Goal: Task Accomplishment & Management: Manage account settings

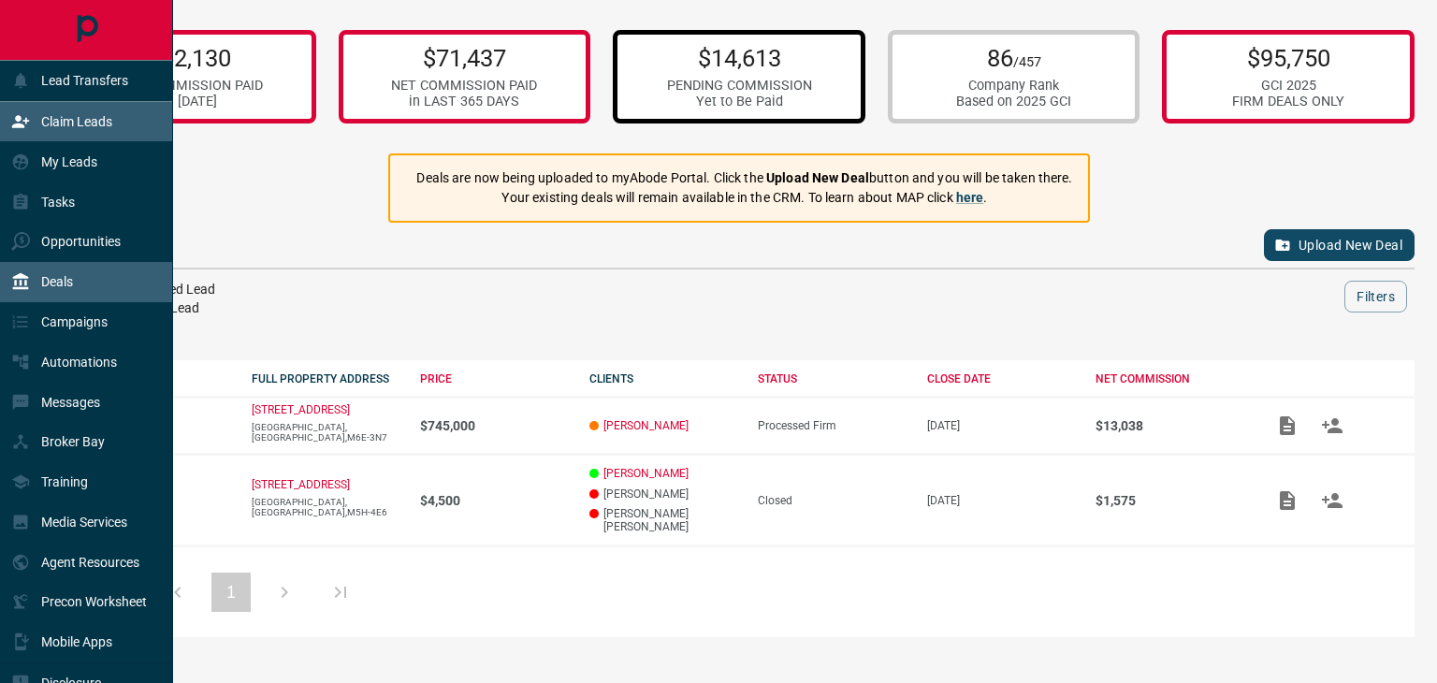
click at [80, 107] on div "Claim Leads" at bounding box center [61, 122] width 101 height 31
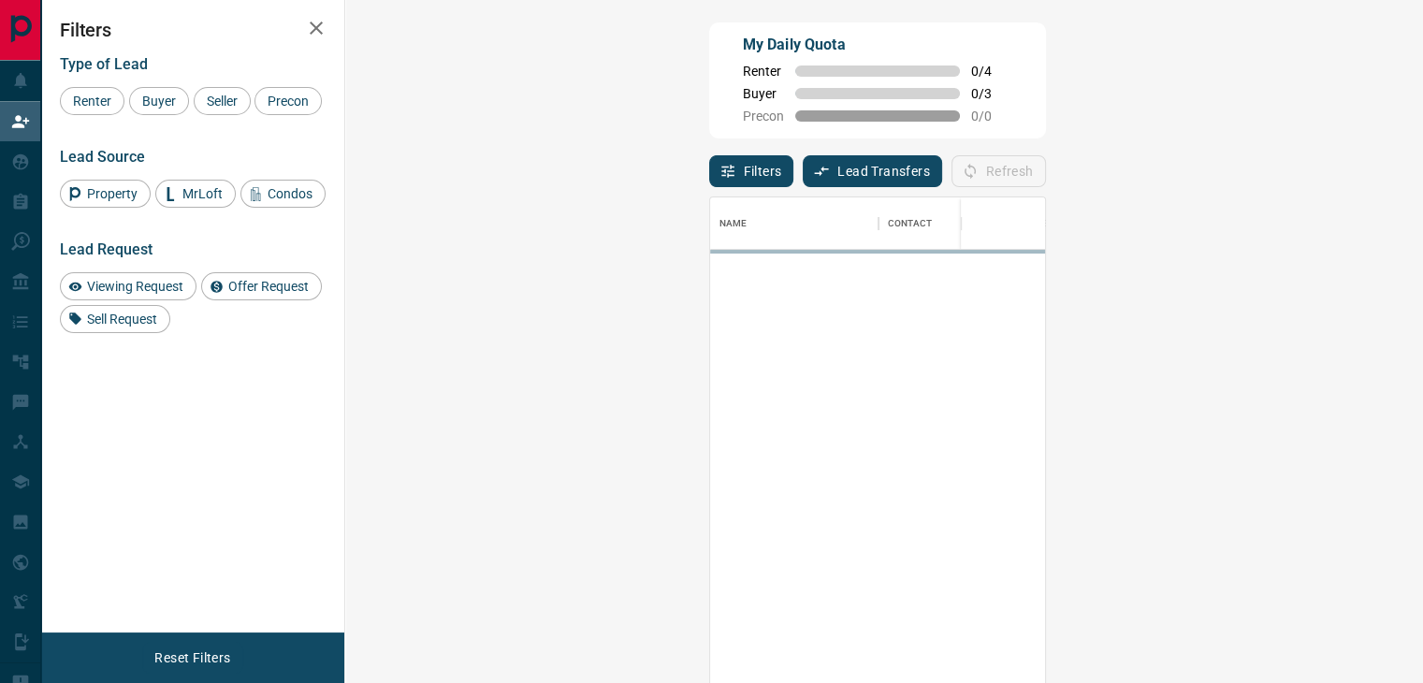
scroll to position [502, 1023]
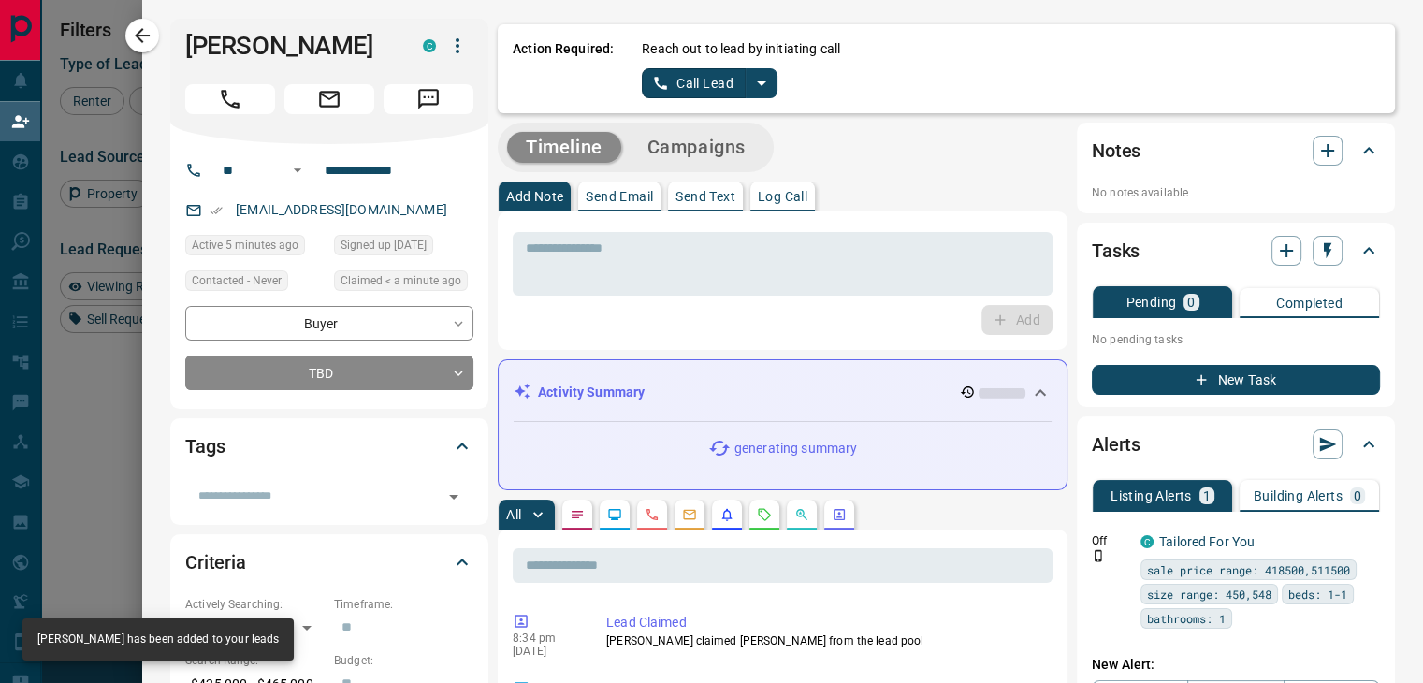
click at [752, 83] on icon "split button" at bounding box center [762, 83] width 22 height 22
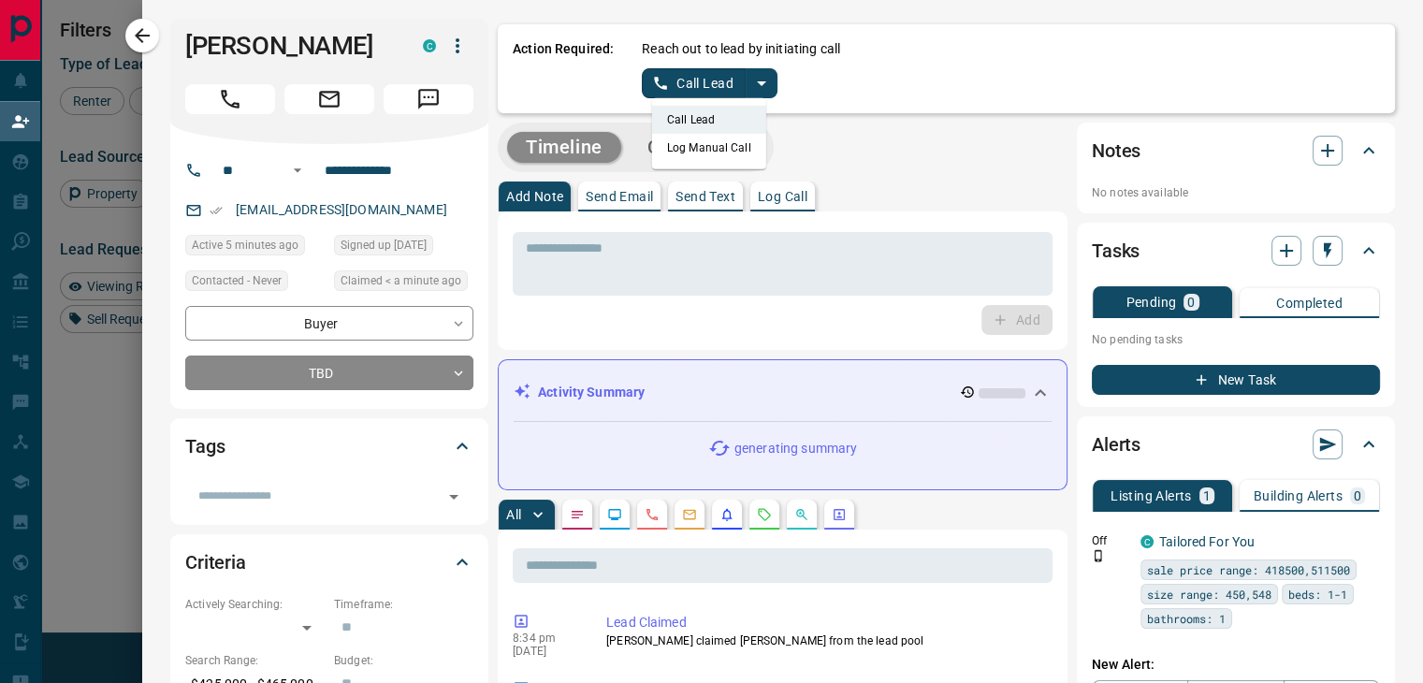
click at [728, 151] on li "Log Manual Call" at bounding box center [709, 148] width 114 height 28
click at [678, 83] on button "Log Manual Call" at bounding box center [704, 83] width 124 height 30
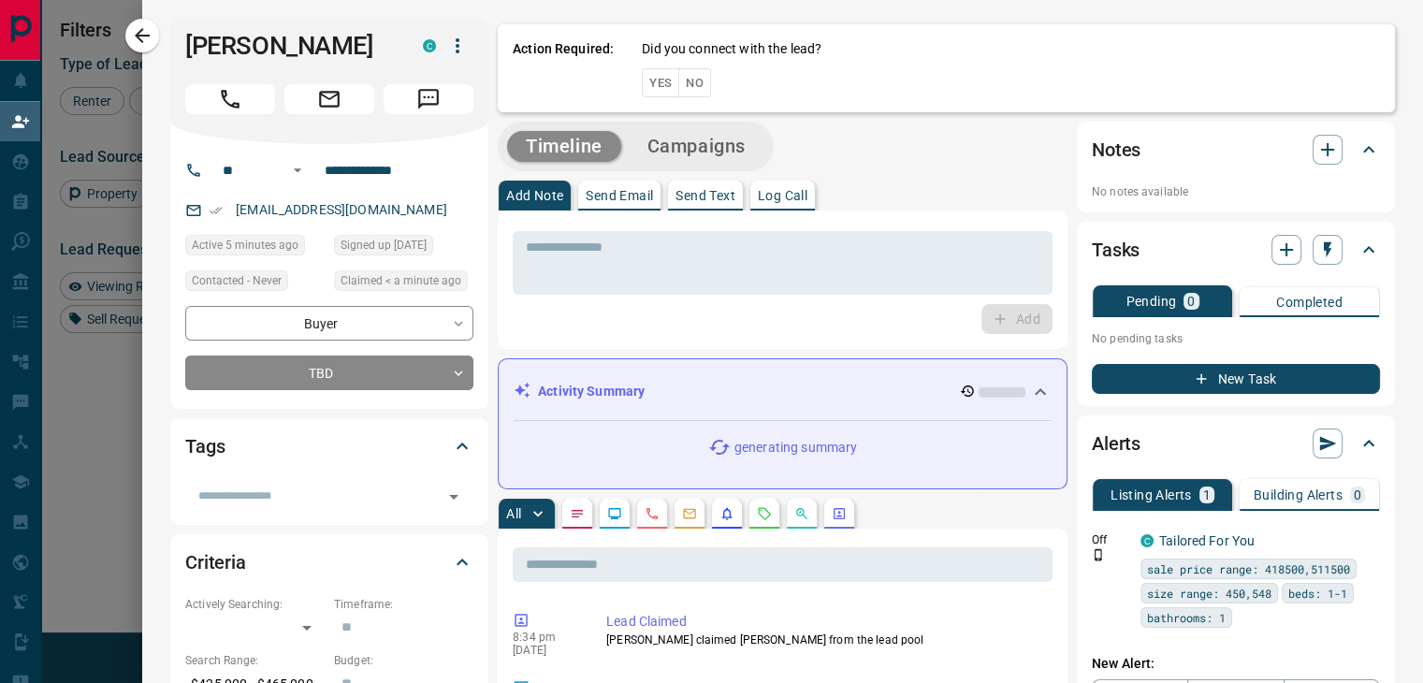
click at [679, 92] on button "No" at bounding box center [695, 82] width 33 height 29
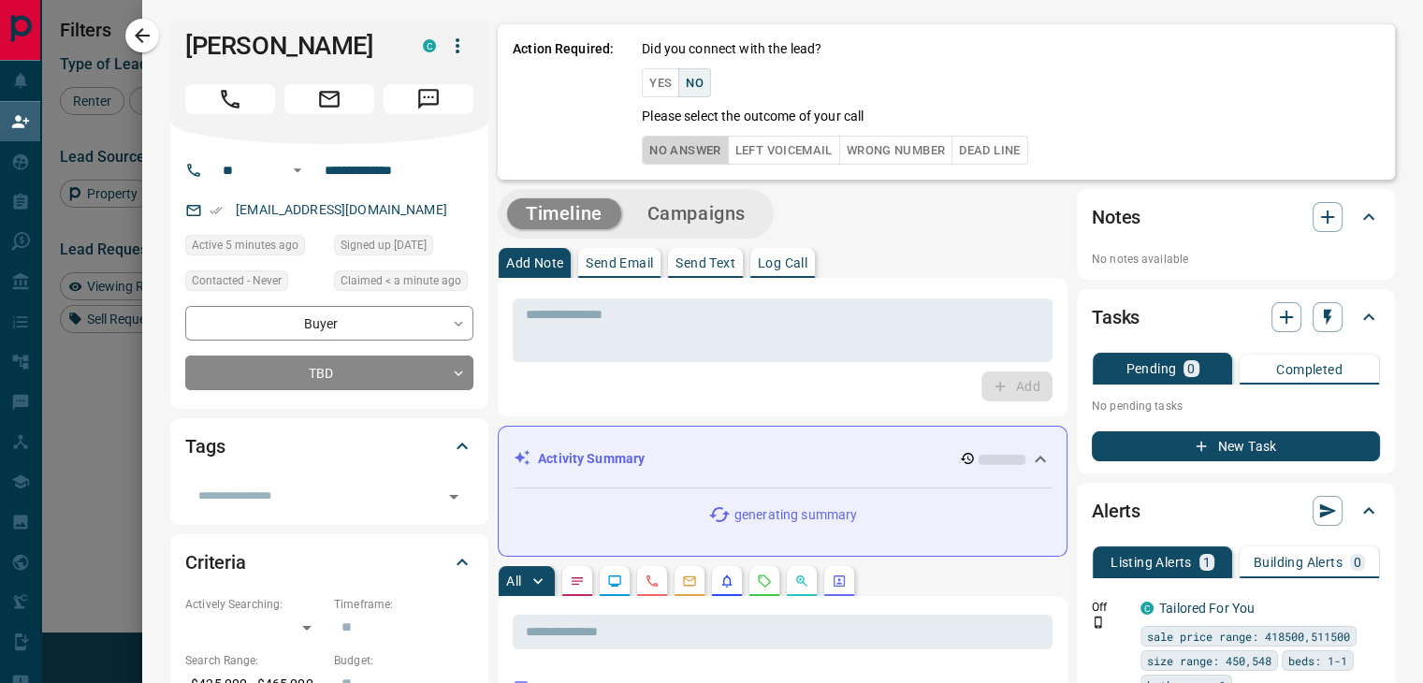
click at [667, 163] on button "No Answer" at bounding box center [685, 150] width 86 height 29
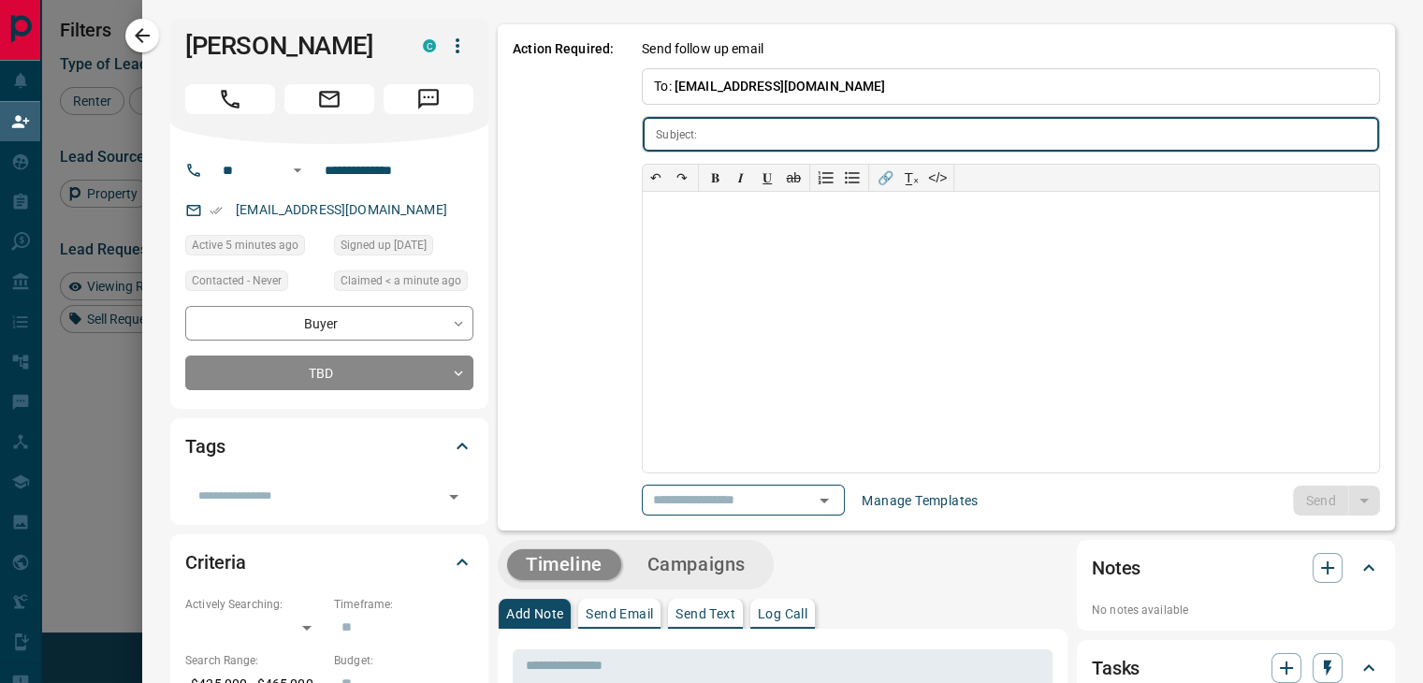
type input "**********"
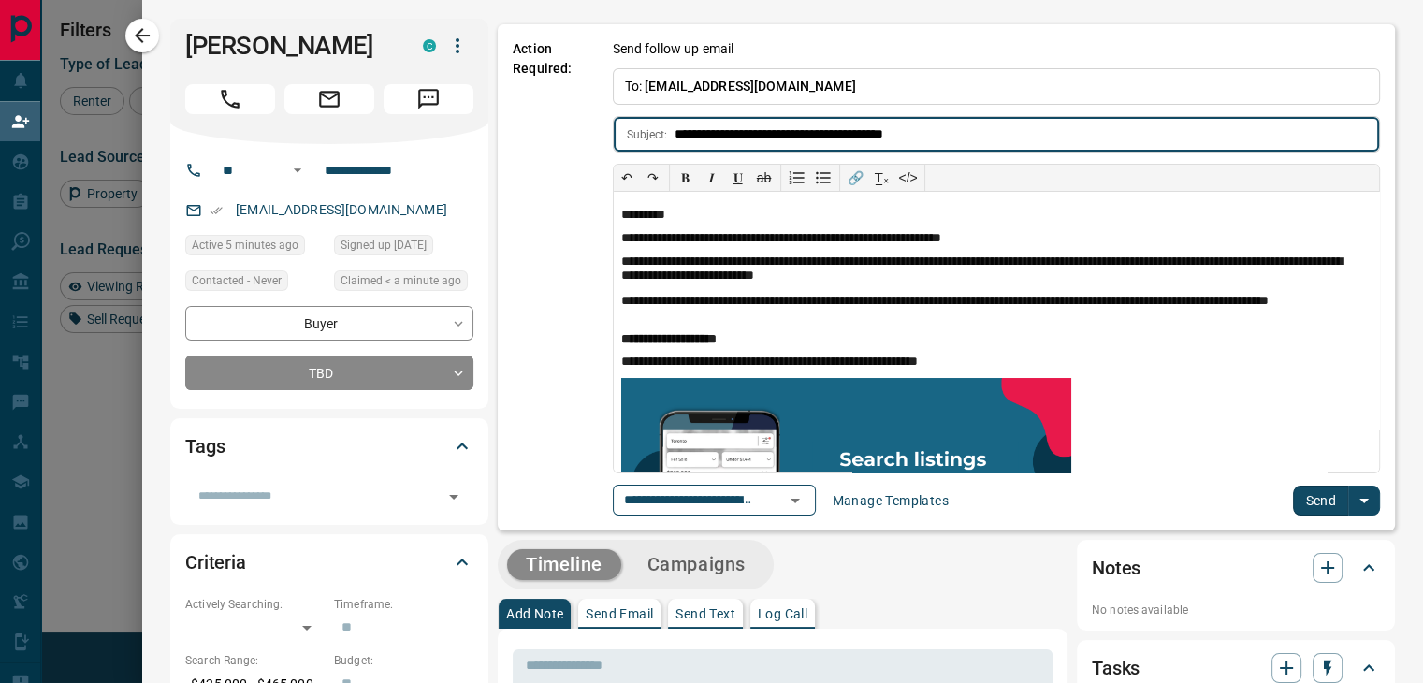
click at [1308, 498] on button "Send" at bounding box center [1320, 501] width 55 height 30
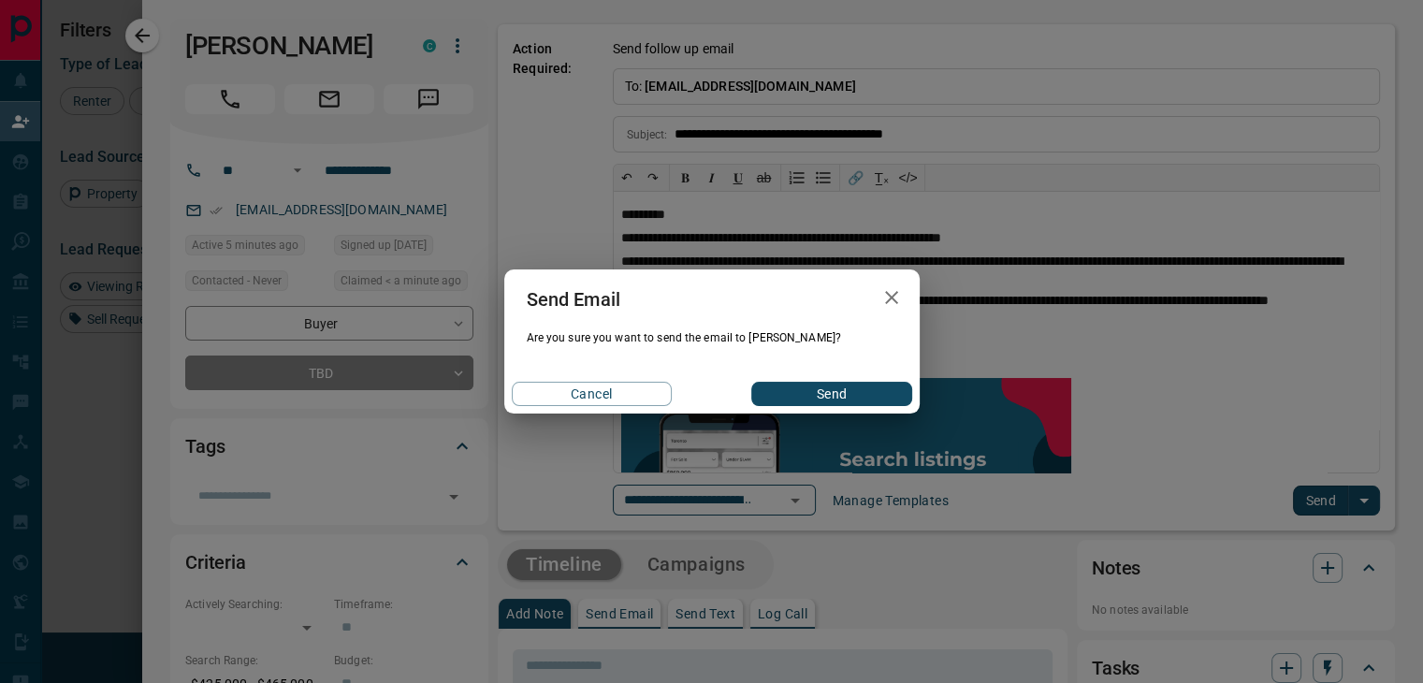
click at [845, 398] on button "Send" at bounding box center [832, 394] width 160 height 24
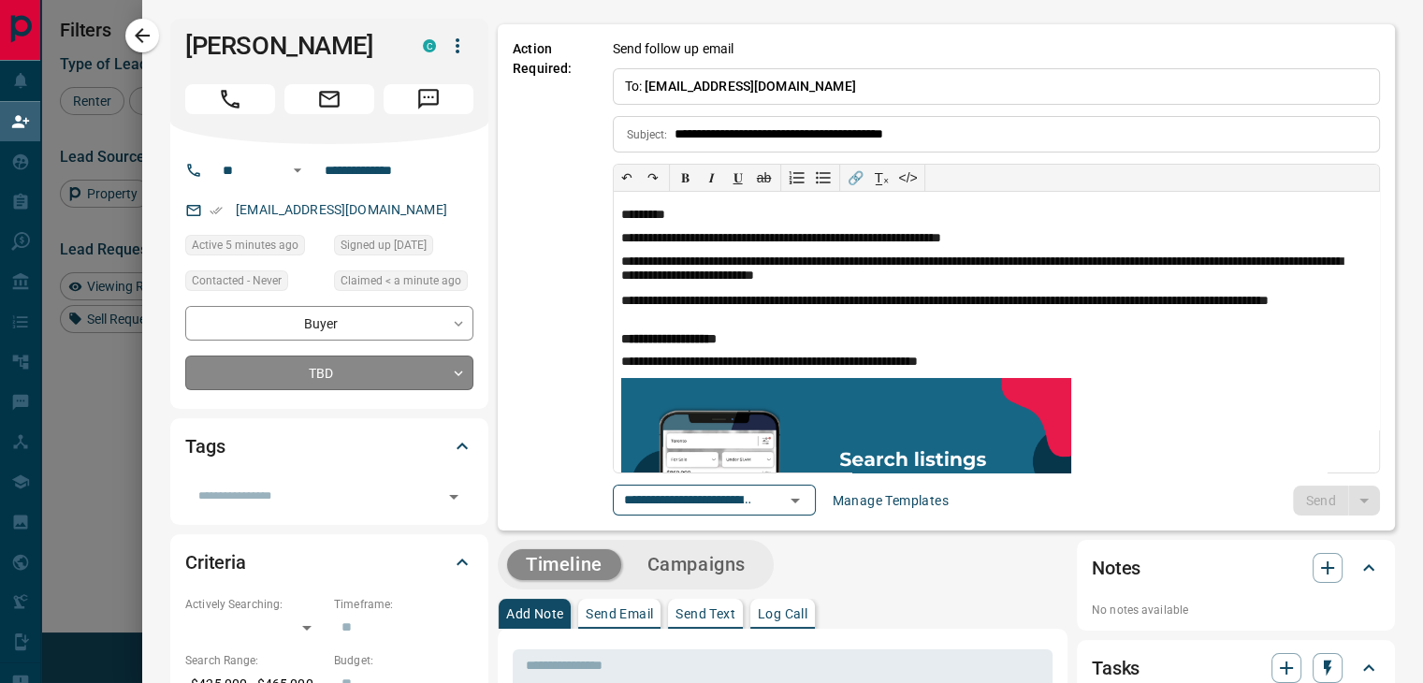
click at [339, 367] on body "Lead Transfers Claim Leads My Leads Tasks Opportunities Deals Campaigns Automat…" at bounding box center [711, 292] width 1423 height 584
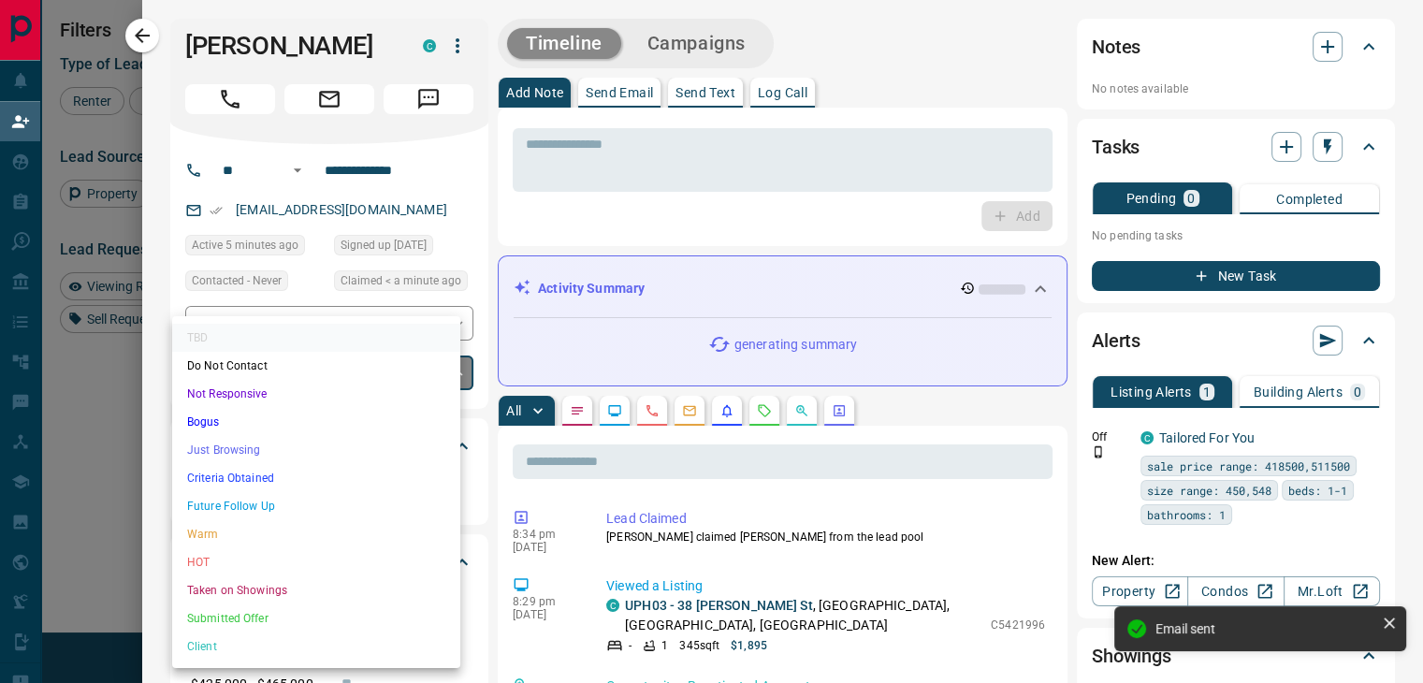
click at [256, 503] on li "Future Follow Up" at bounding box center [316, 506] width 288 height 28
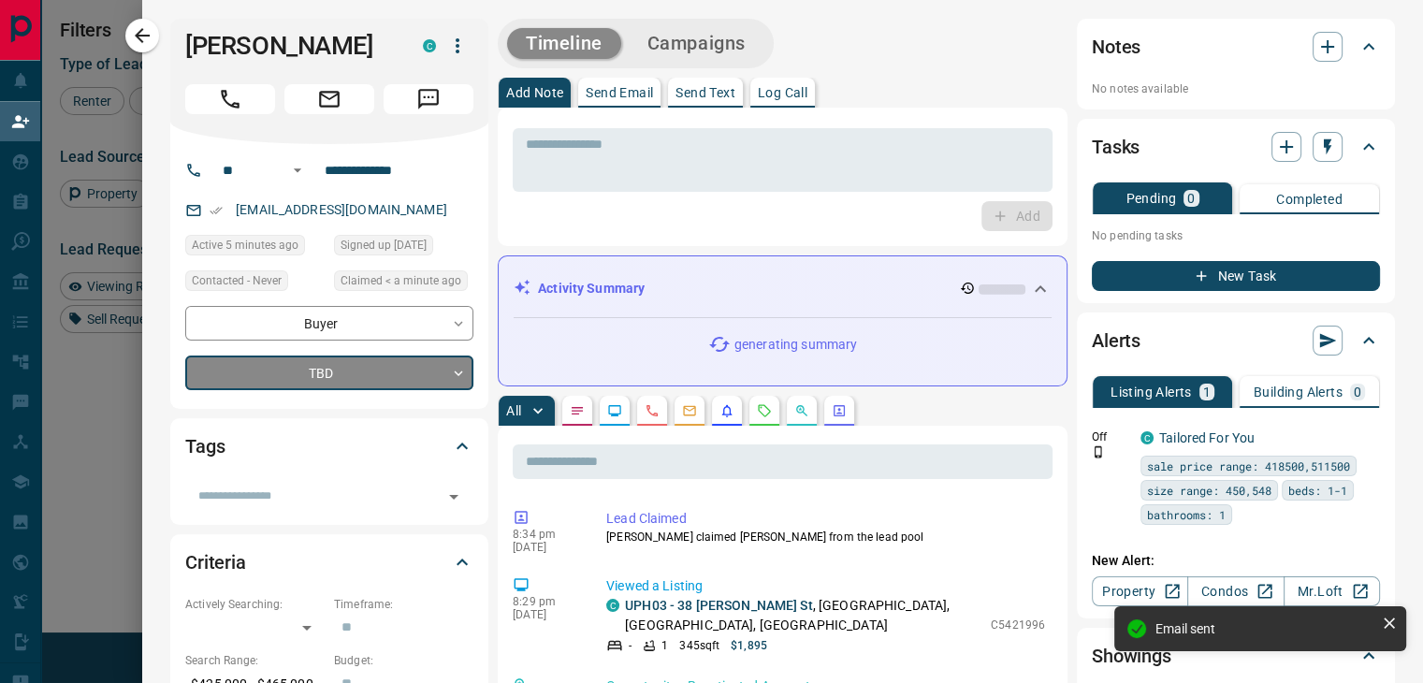
type input "*"
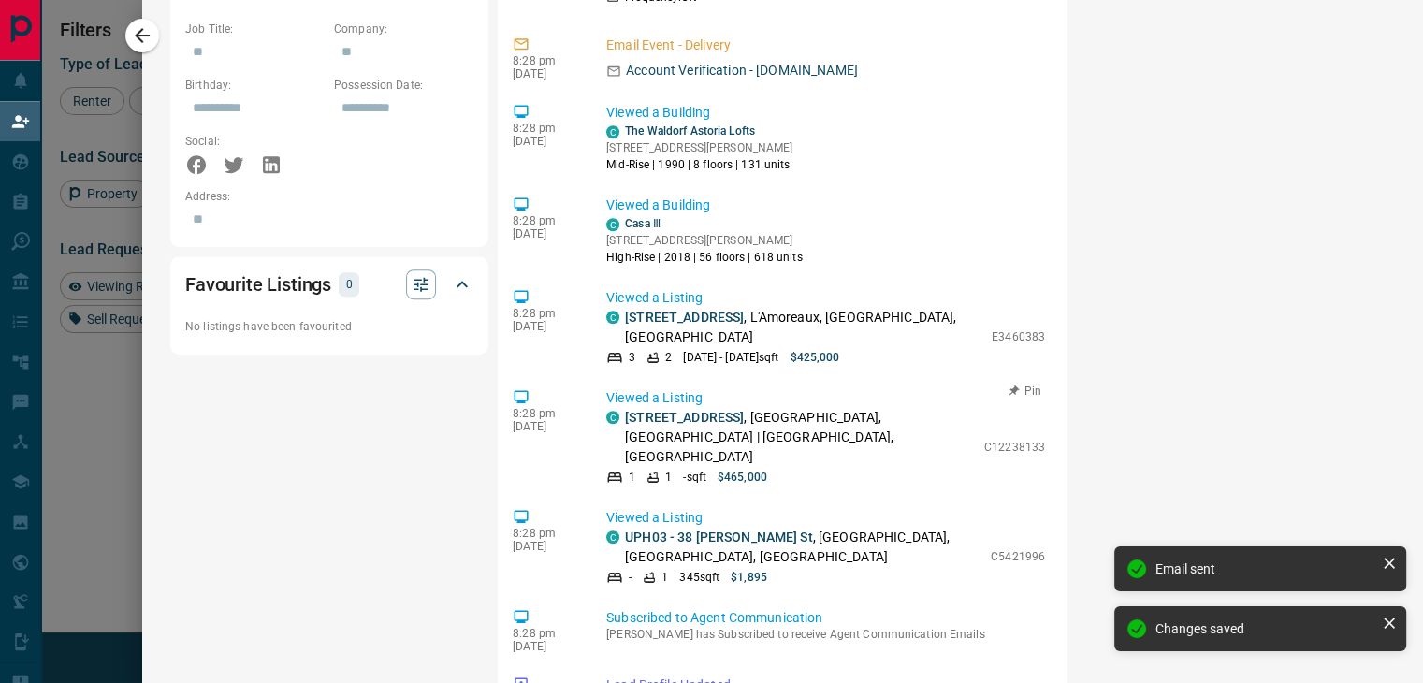
scroll to position [553, 0]
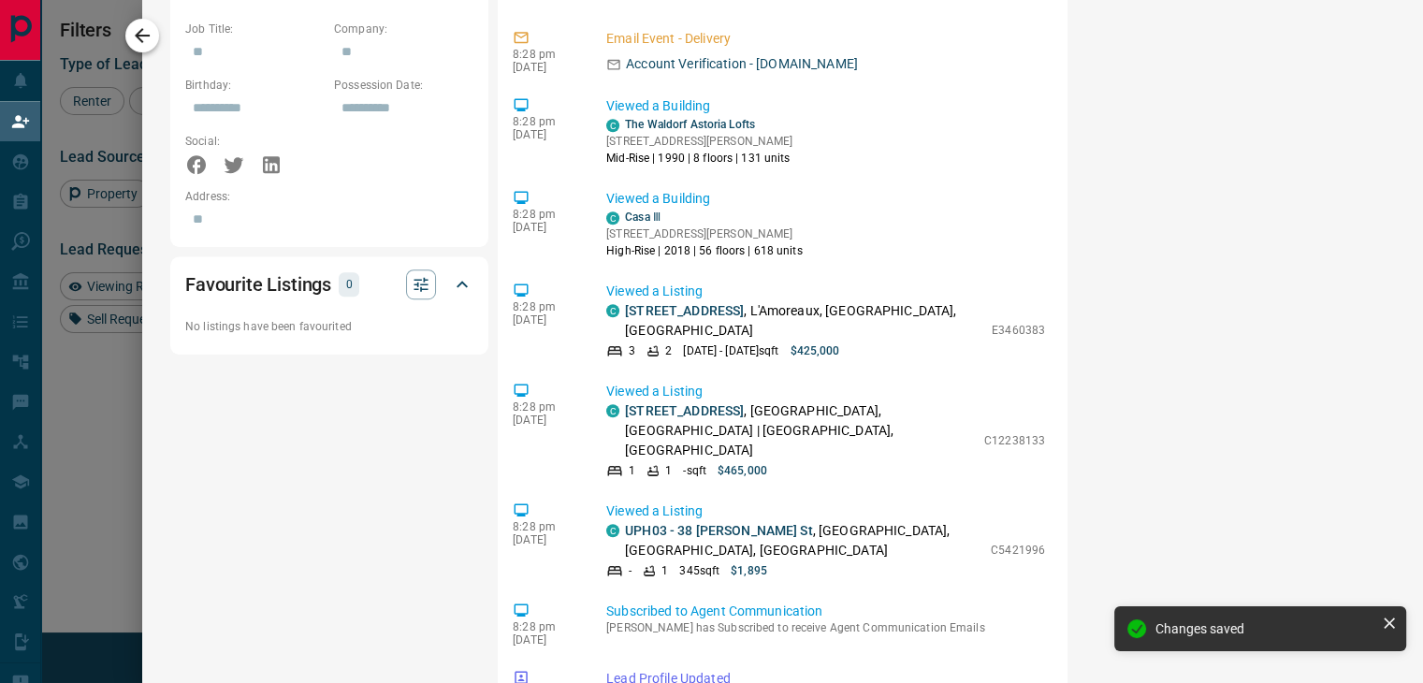
click at [144, 36] on icon "button" at bounding box center [142, 35] width 22 height 22
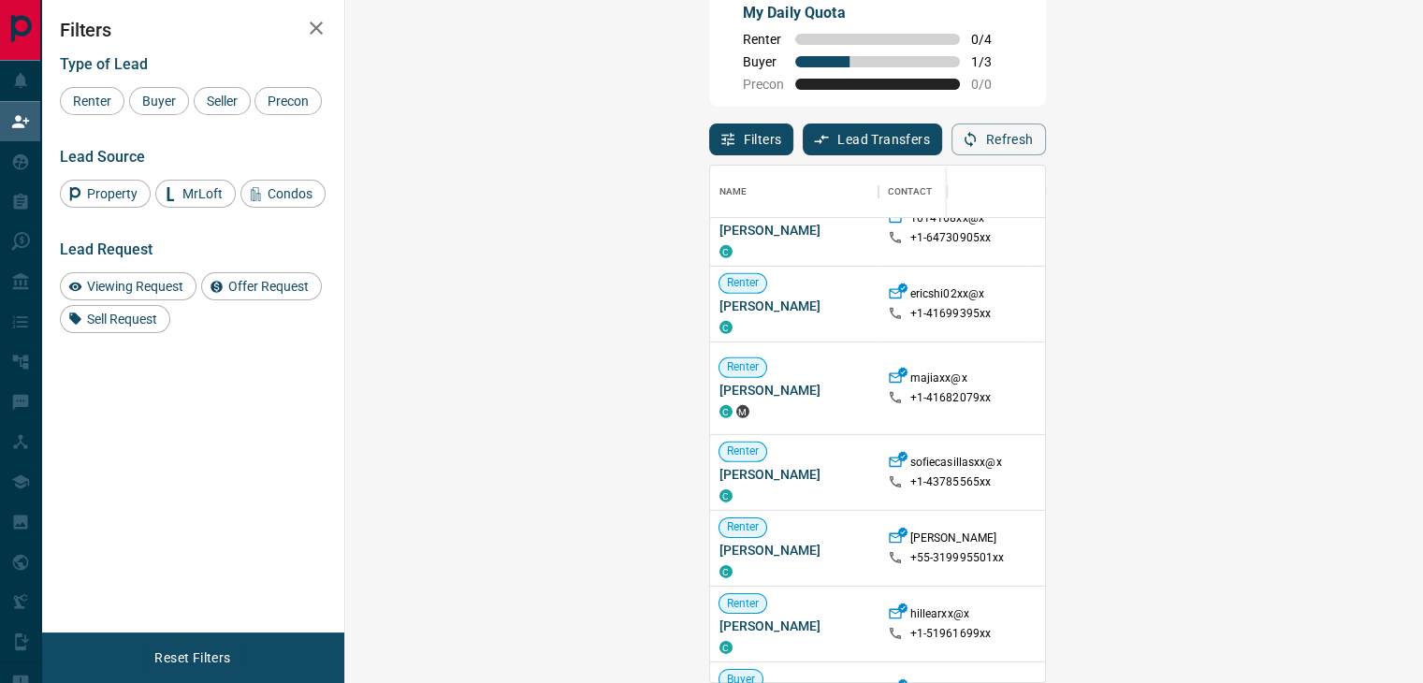
scroll to position [187, 0]
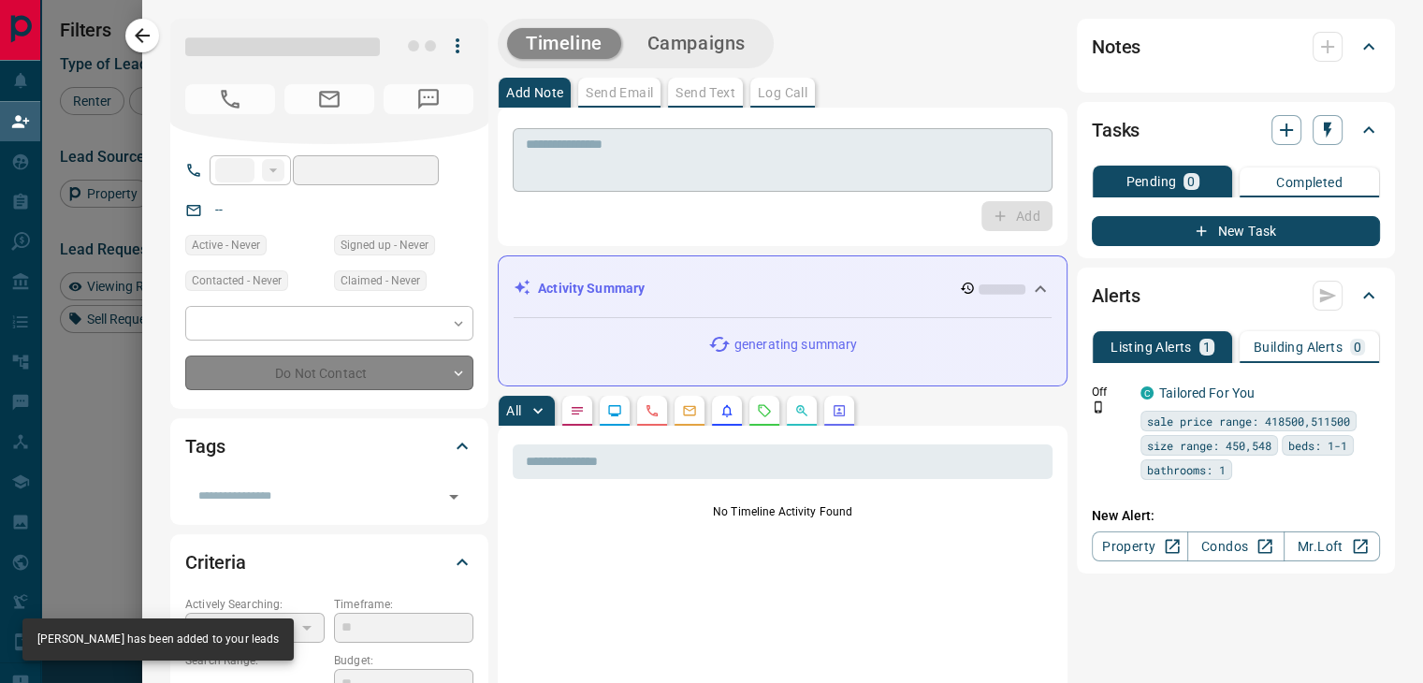
type input "**"
type input "**********"
type input "*"
type input "*********"
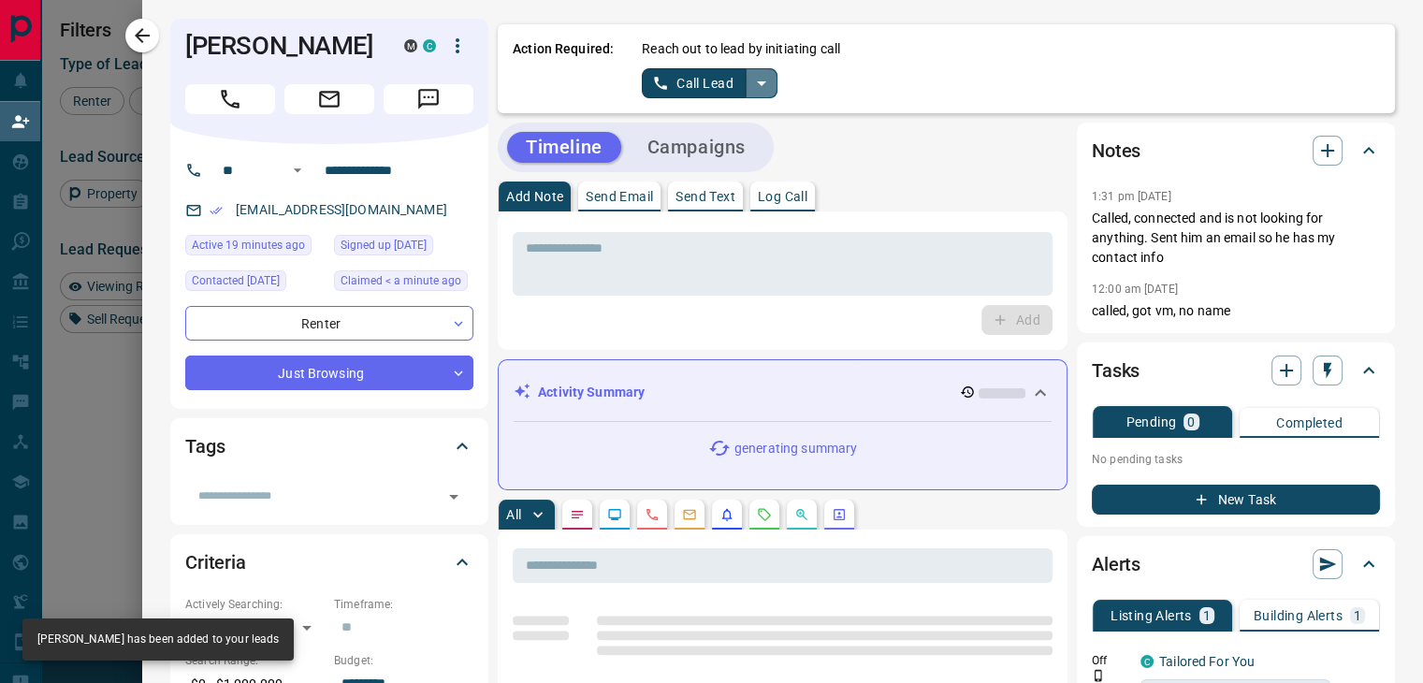
click at [757, 81] on icon "split button" at bounding box center [761, 83] width 9 height 5
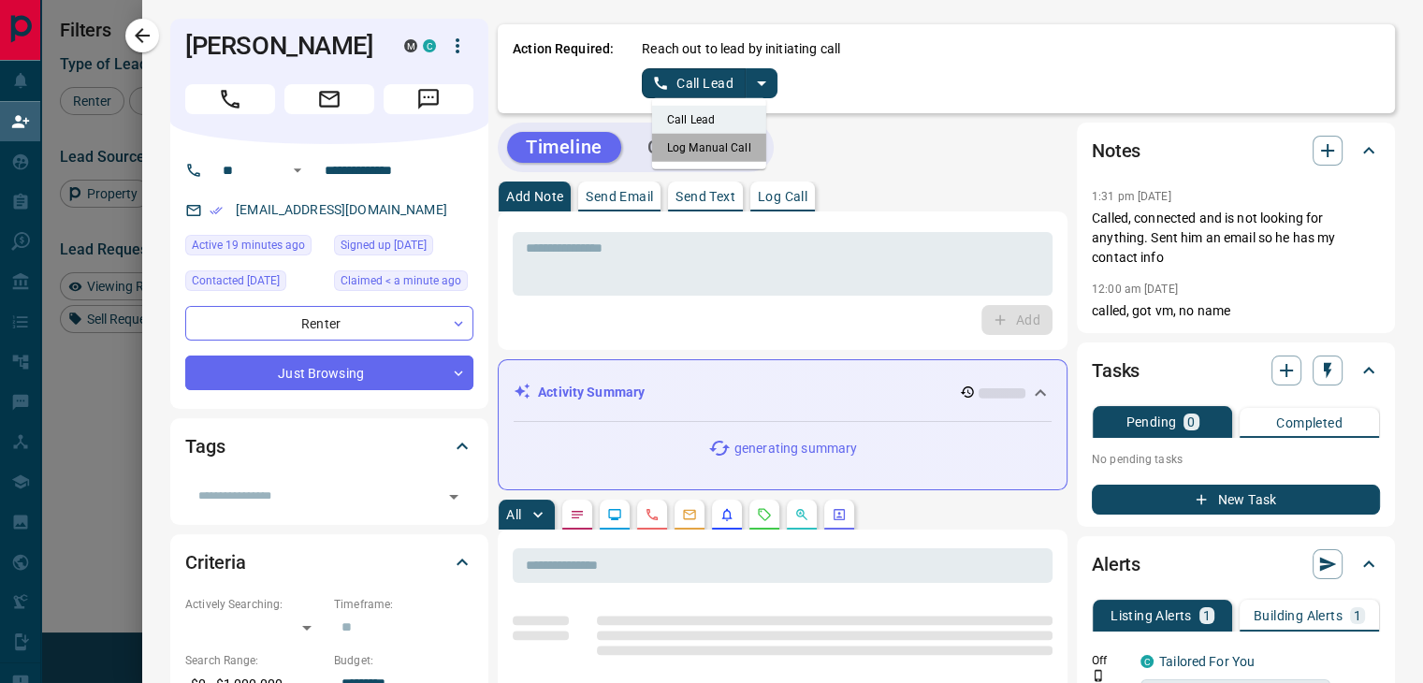
click at [703, 151] on li "Log Manual Call" at bounding box center [709, 148] width 114 height 28
click at [693, 83] on button "Log Manual Call" at bounding box center [704, 83] width 124 height 30
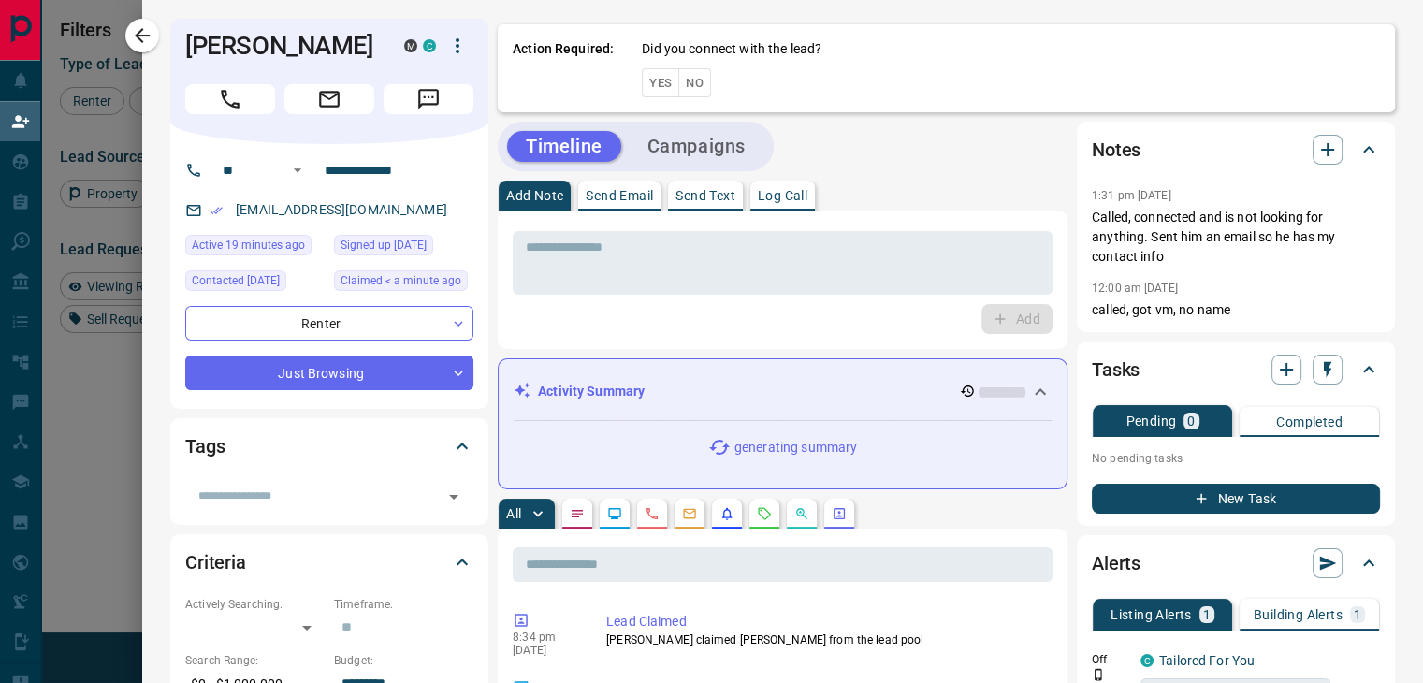
click at [693, 83] on button "No" at bounding box center [695, 82] width 33 height 29
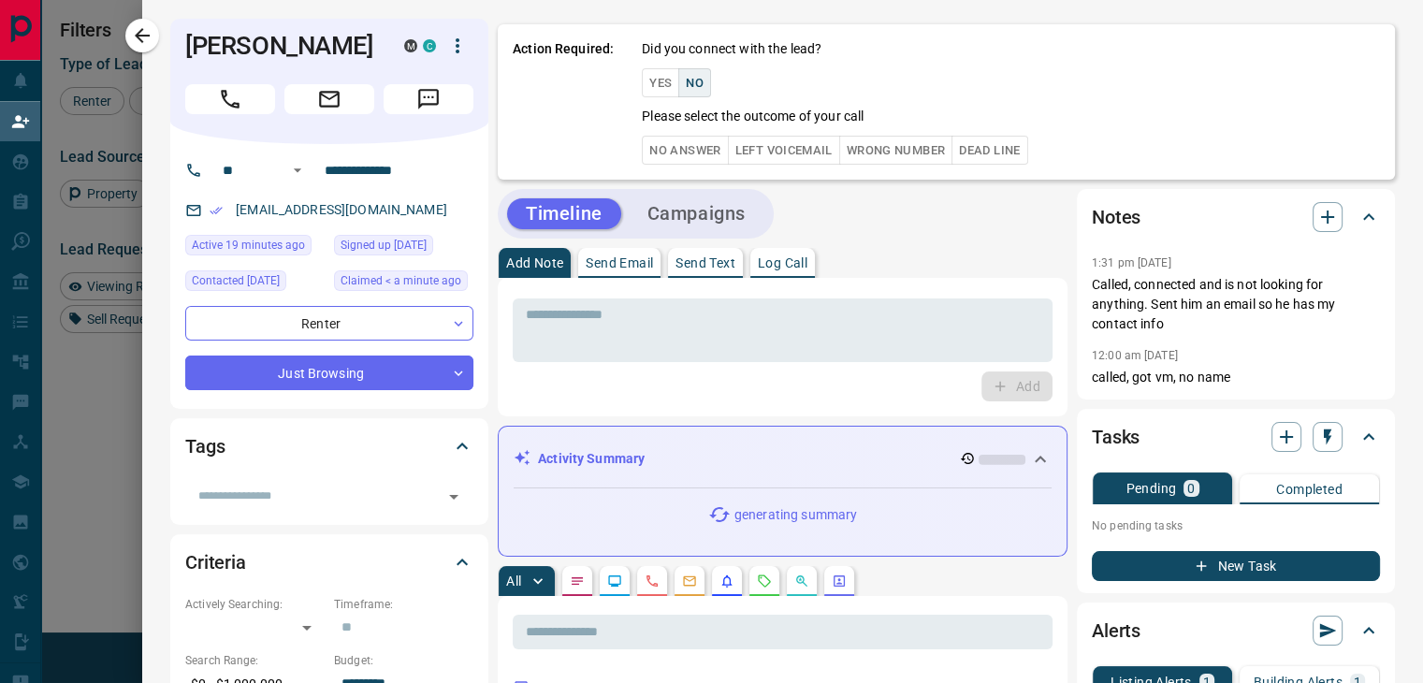
click at [666, 139] on button "No Answer" at bounding box center [685, 150] width 86 height 29
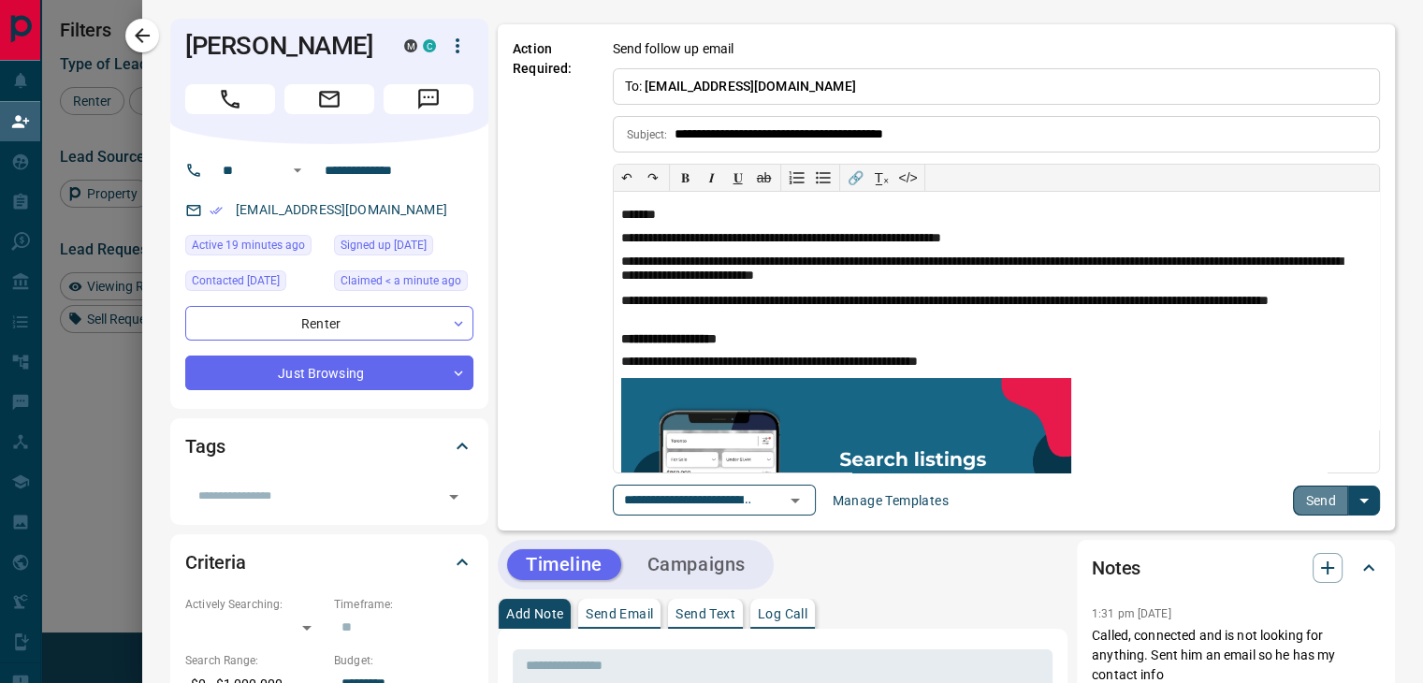
click at [1297, 495] on button "Send" at bounding box center [1320, 501] width 55 height 30
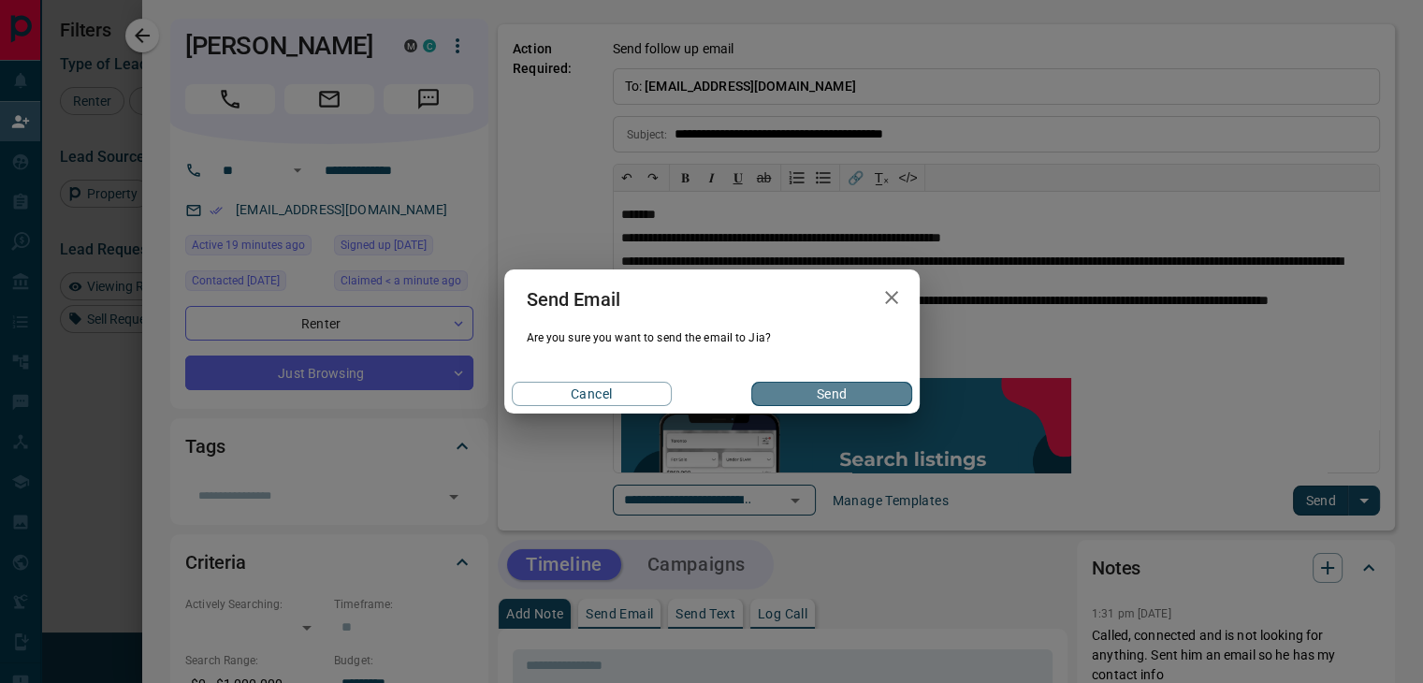
click at [803, 398] on button "Send" at bounding box center [832, 394] width 160 height 24
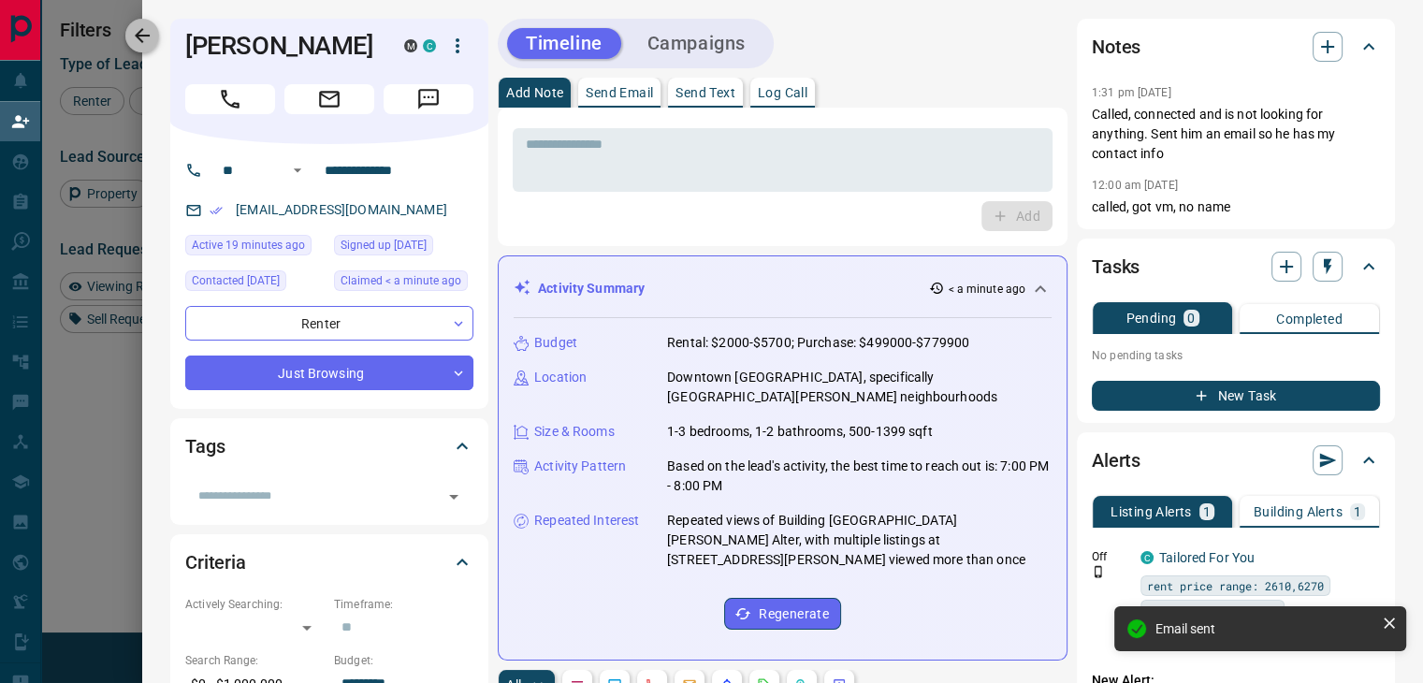
click at [134, 36] on icon "button" at bounding box center [142, 35] width 22 height 22
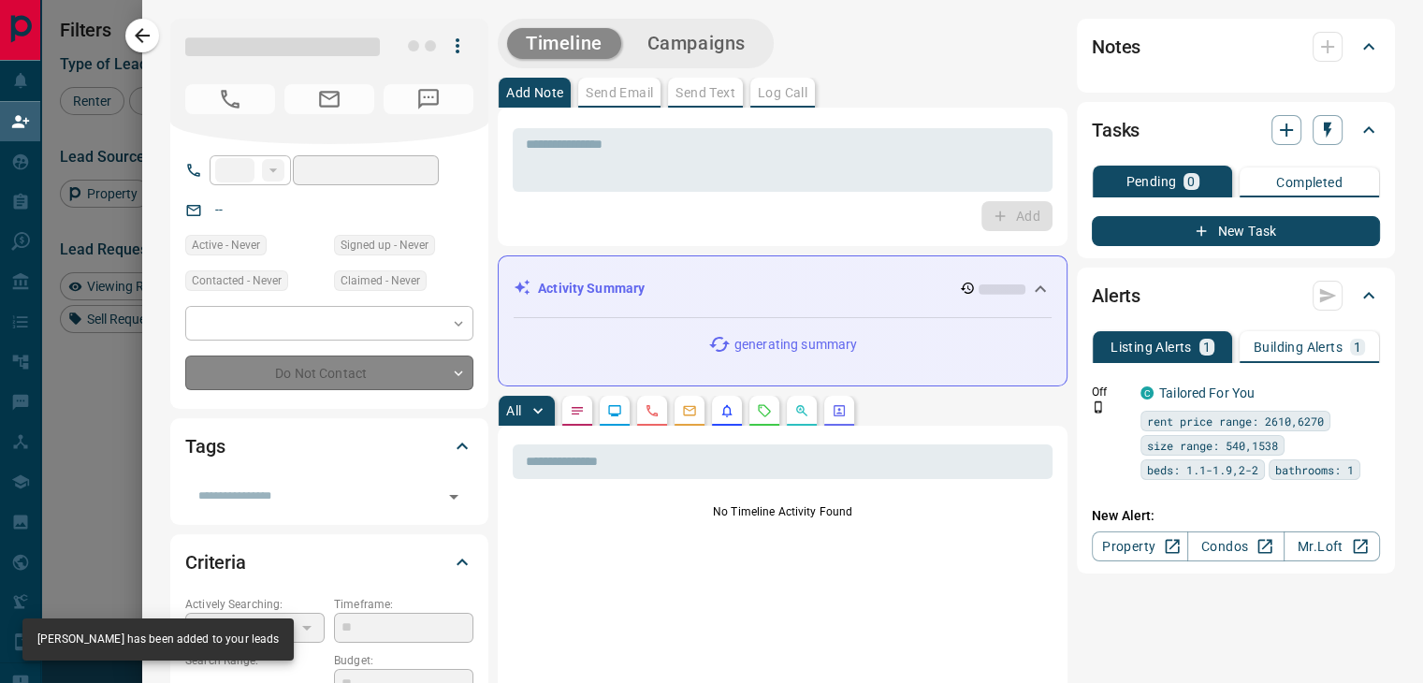
type input "**"
type input "**********"
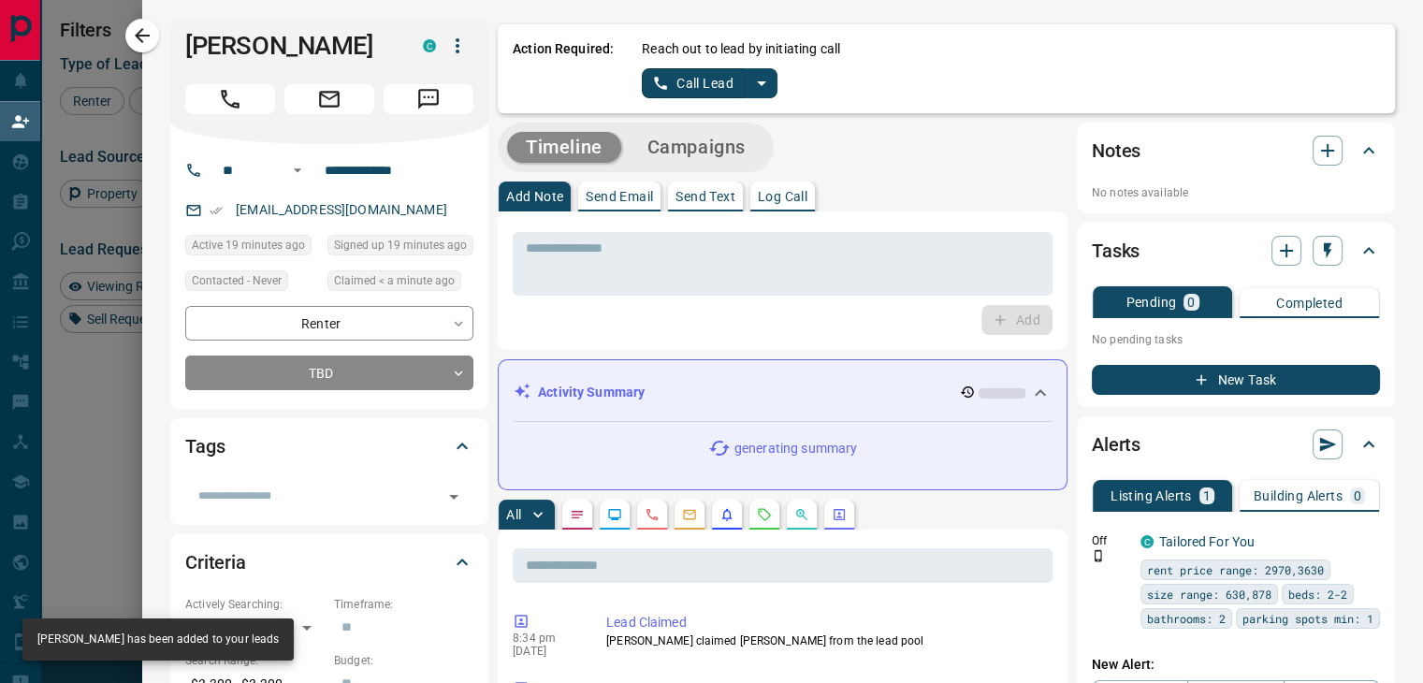
click at [751, 80] on icon "split button" at bounding box center [762, 83] width 22 height 22
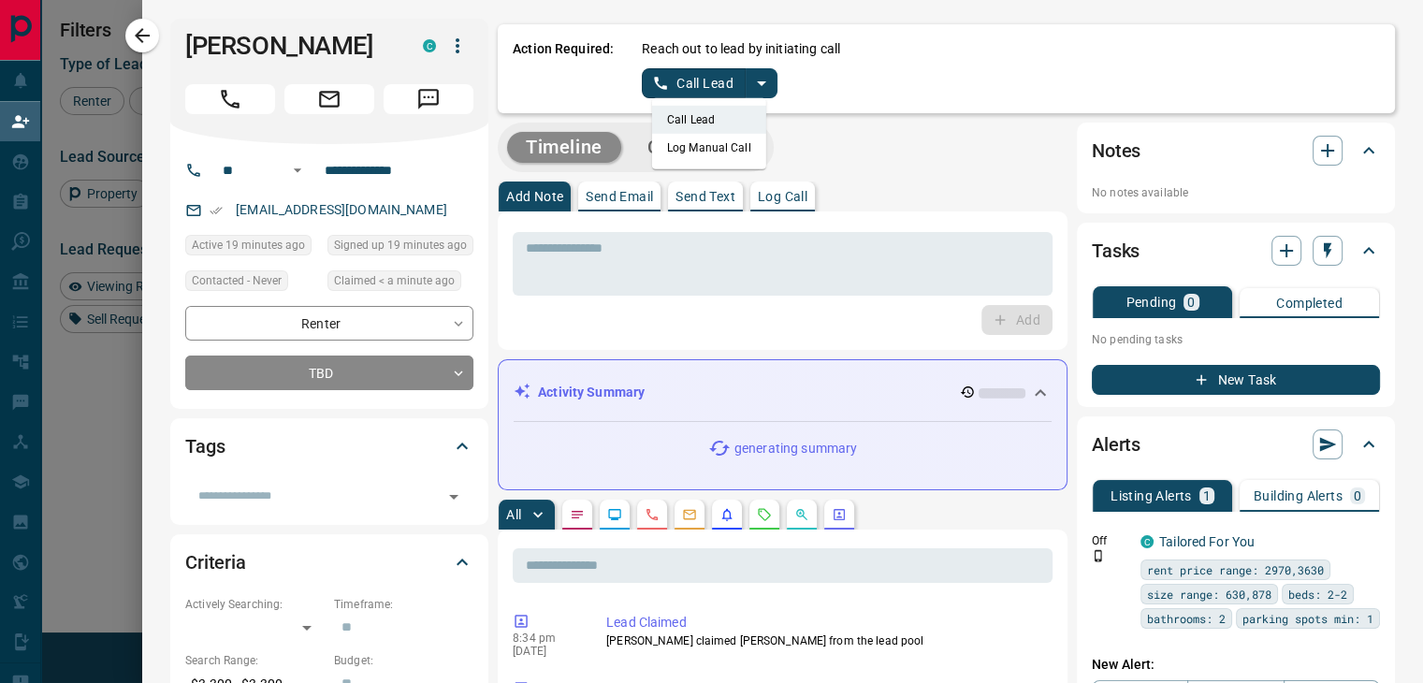
click at [716, 141] on li "Log Manual Call" at bounding box center [709, 148] width 114 height 28
click at [704, 83] on button "Log Manual Call" at bounding box center [704, 83] width 124 height 30
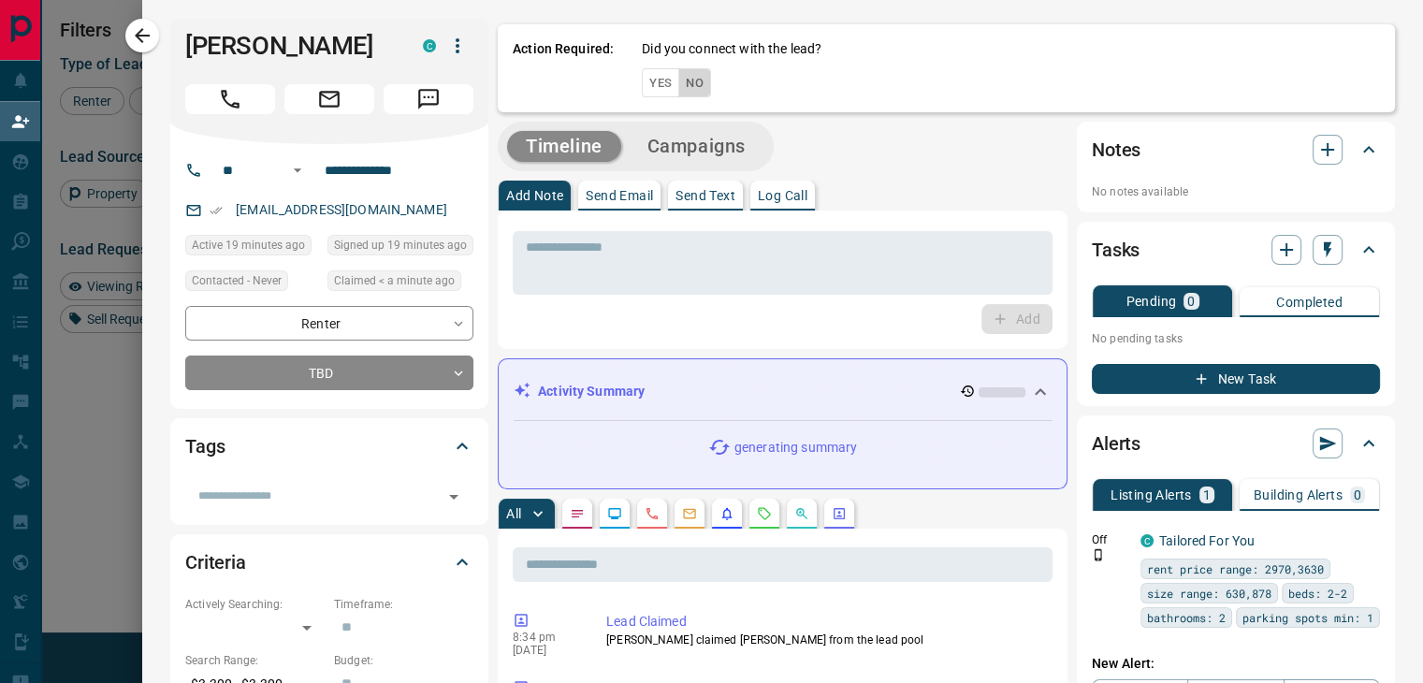
click at [692, 85] on button "No" at bounding box center [695, 82] width 33 height 29
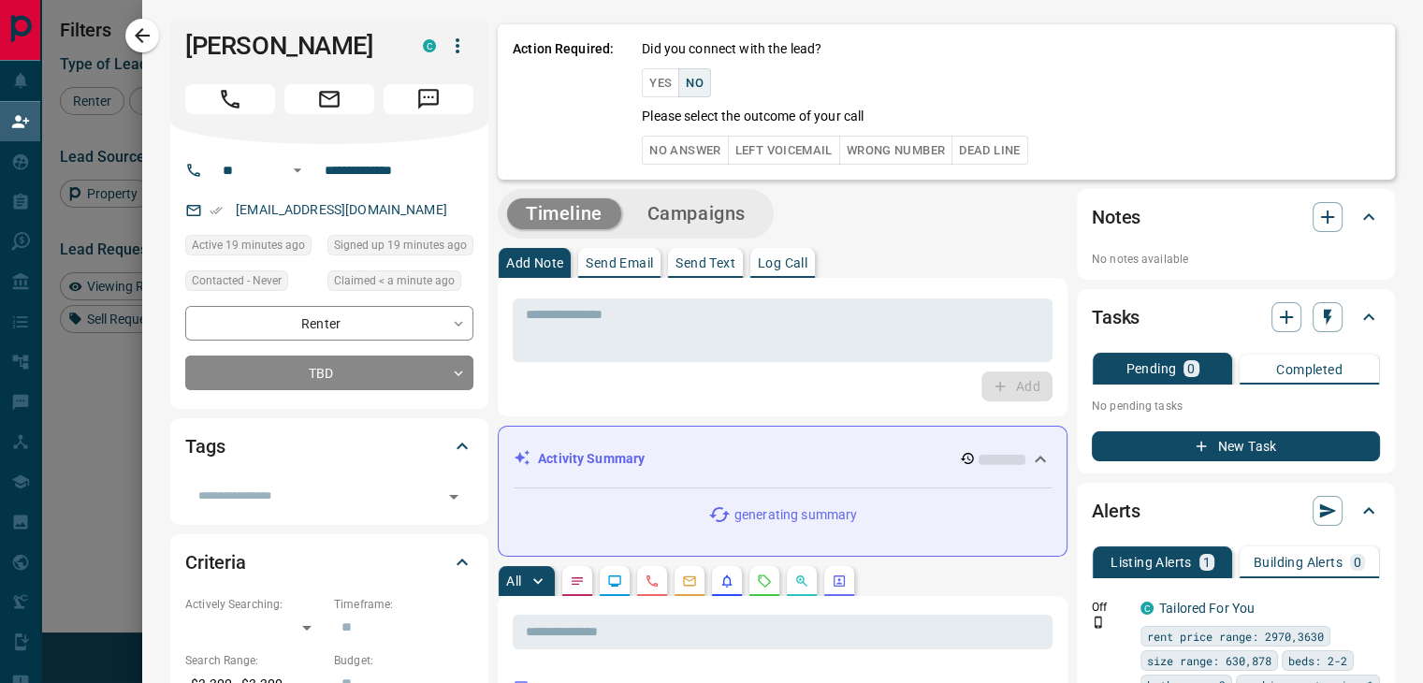
click at [681, 139] on button "No Answer" at bounding box center [685, 150] width 86 height 29
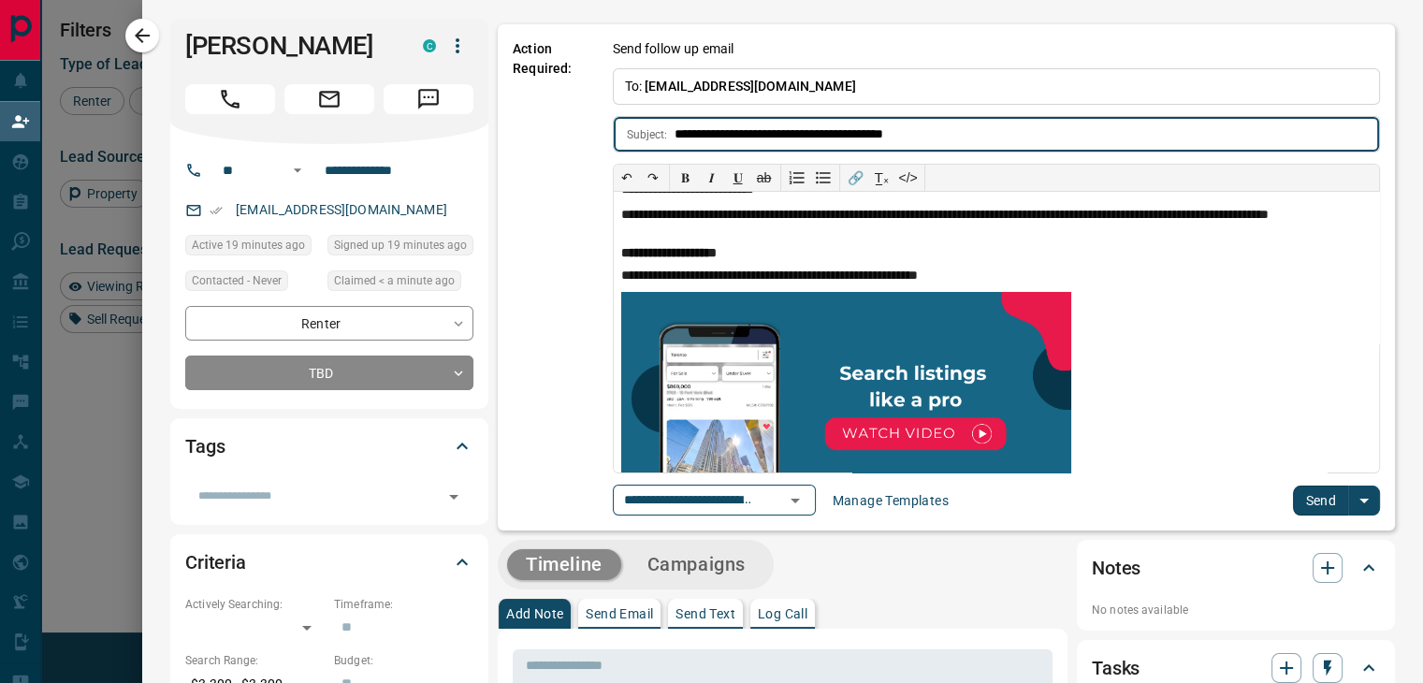
scroll to position [94, 0]
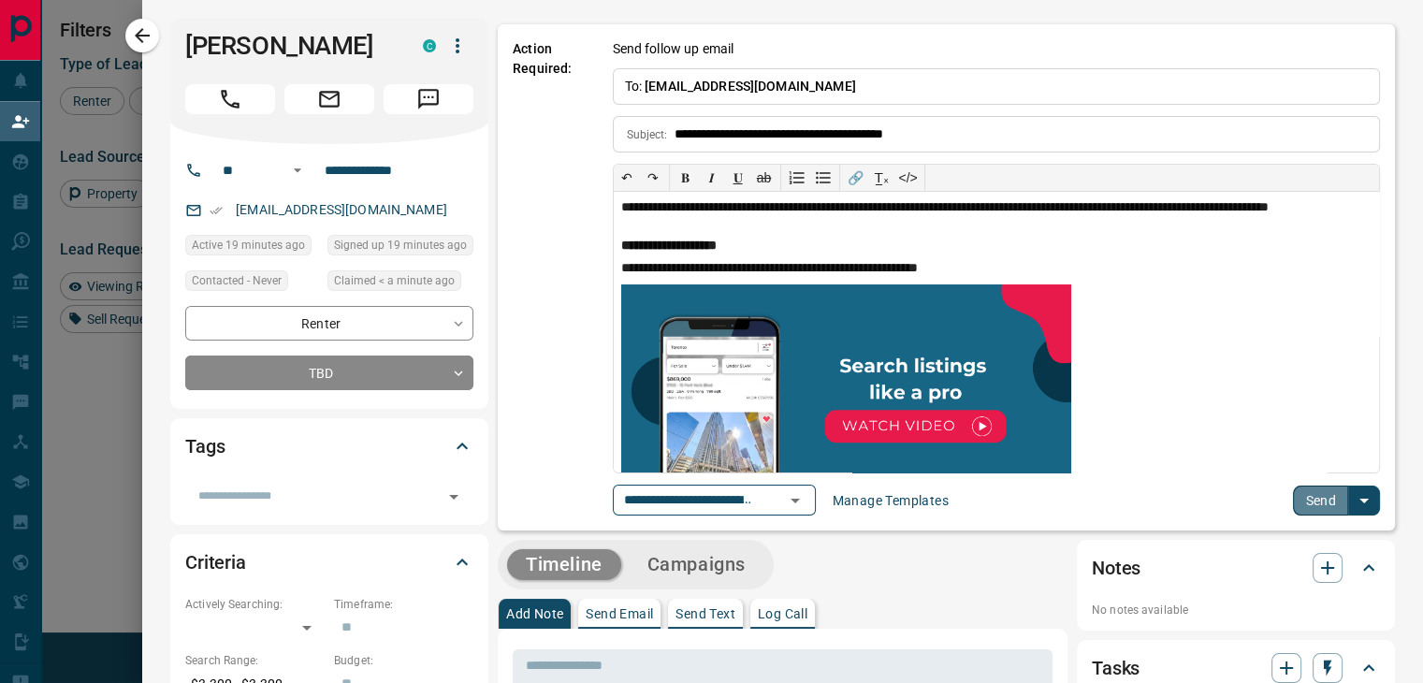
click at [1299, 491] on button "Send" at bounding box center [1320, 501] width 55 height 30
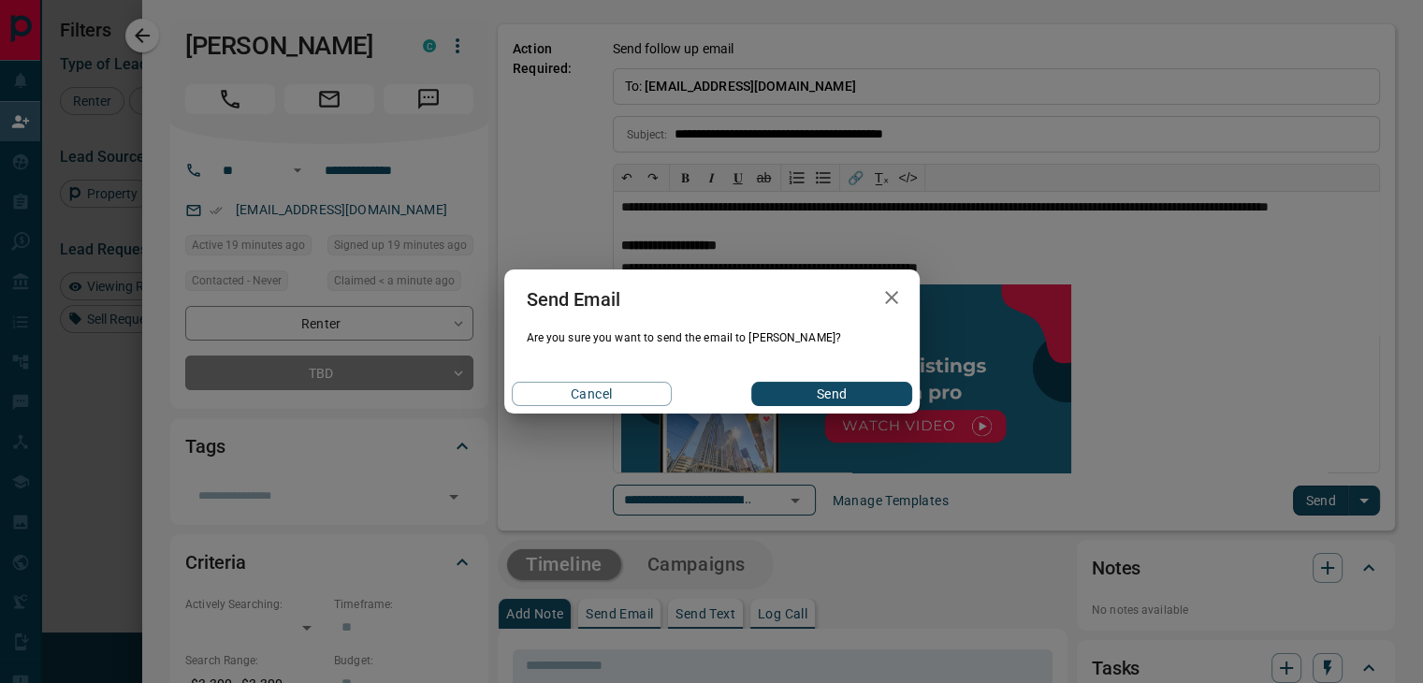
click at [851, 386] on button "Send" at bounding box center [832, 394] width 160 height 24
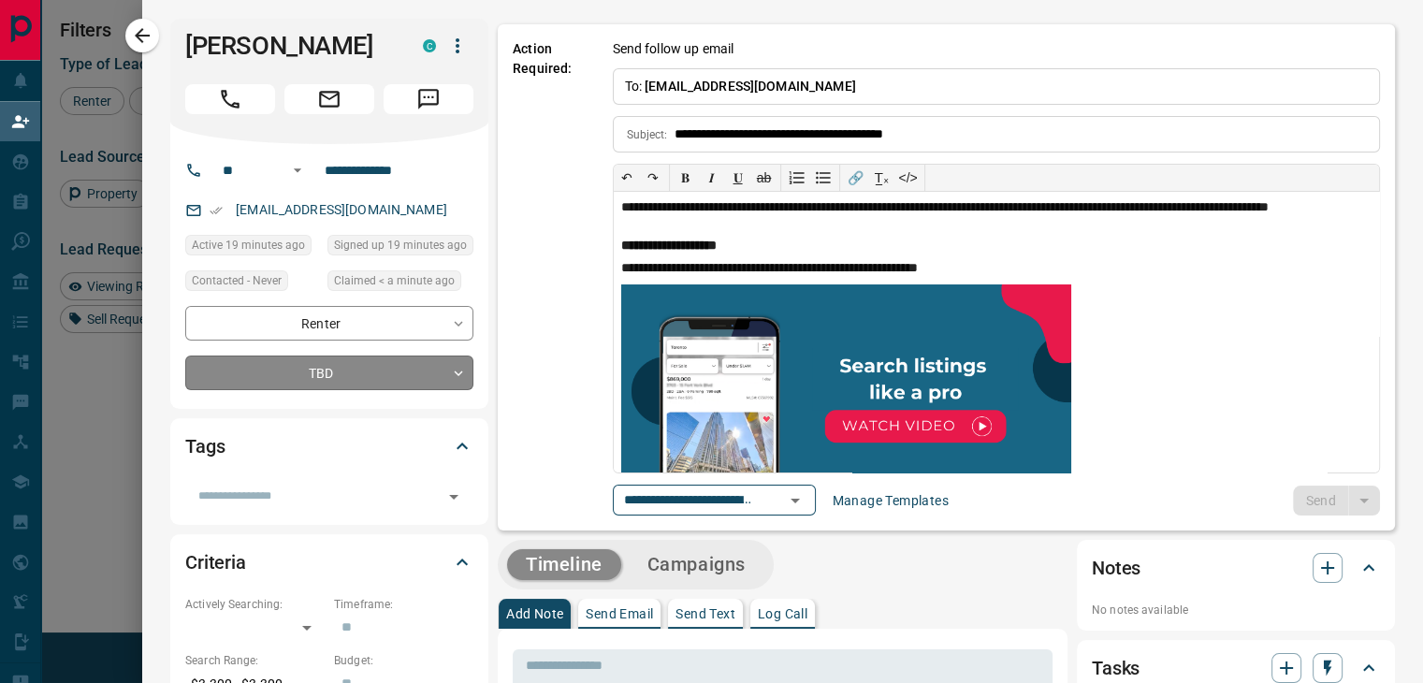
click at [278, 368] on body "Lead Transfers Claim Leads My Leads Tasks Opportunities Deals Campaigns Automat…" at bounding box center [711, 260] width 1423 height 584
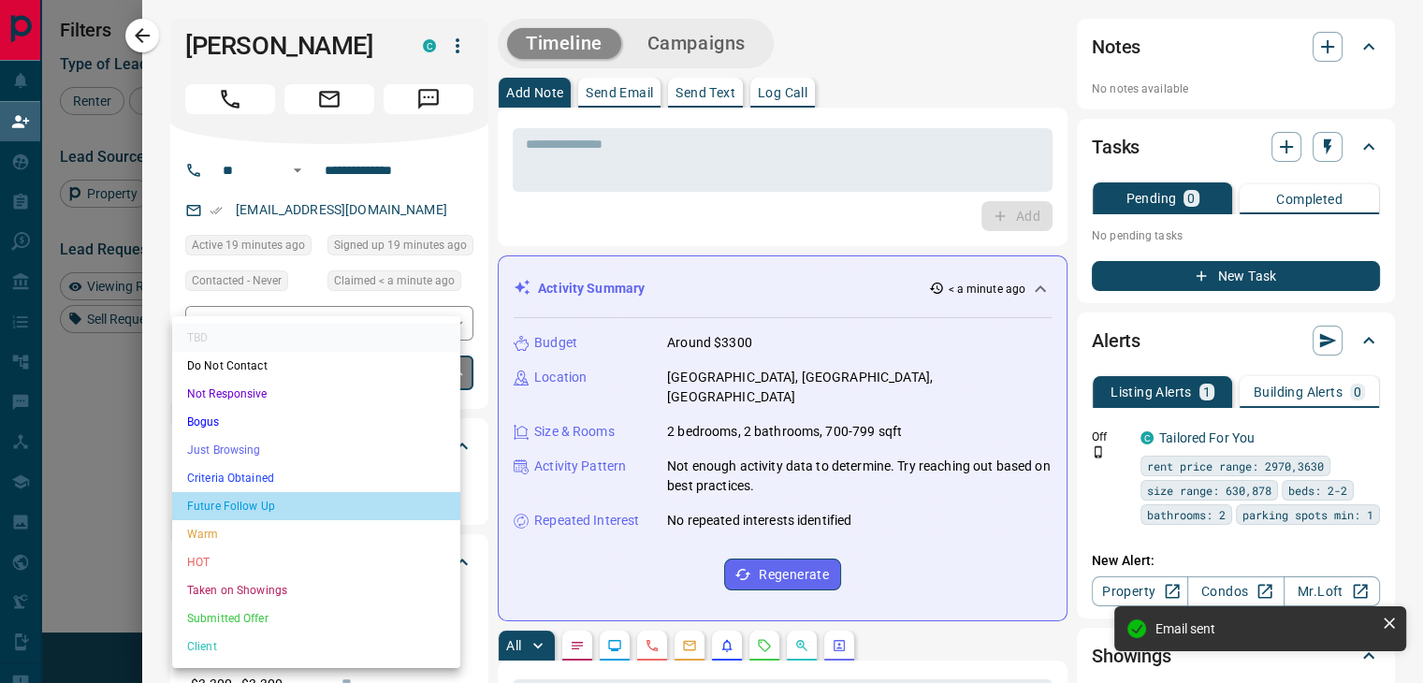
click at [281, 506] on li "Future Follow Up" at bounding box center [316, 506] width 288 height 28
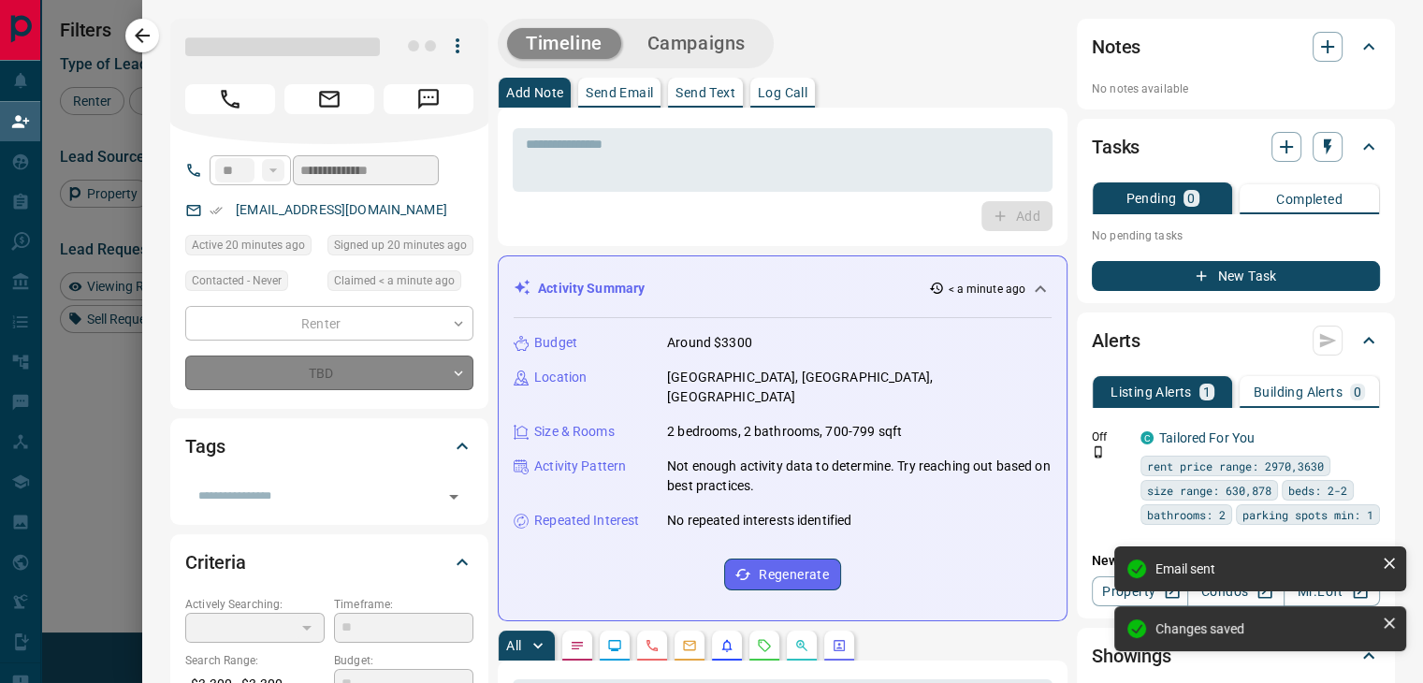
type input "*"
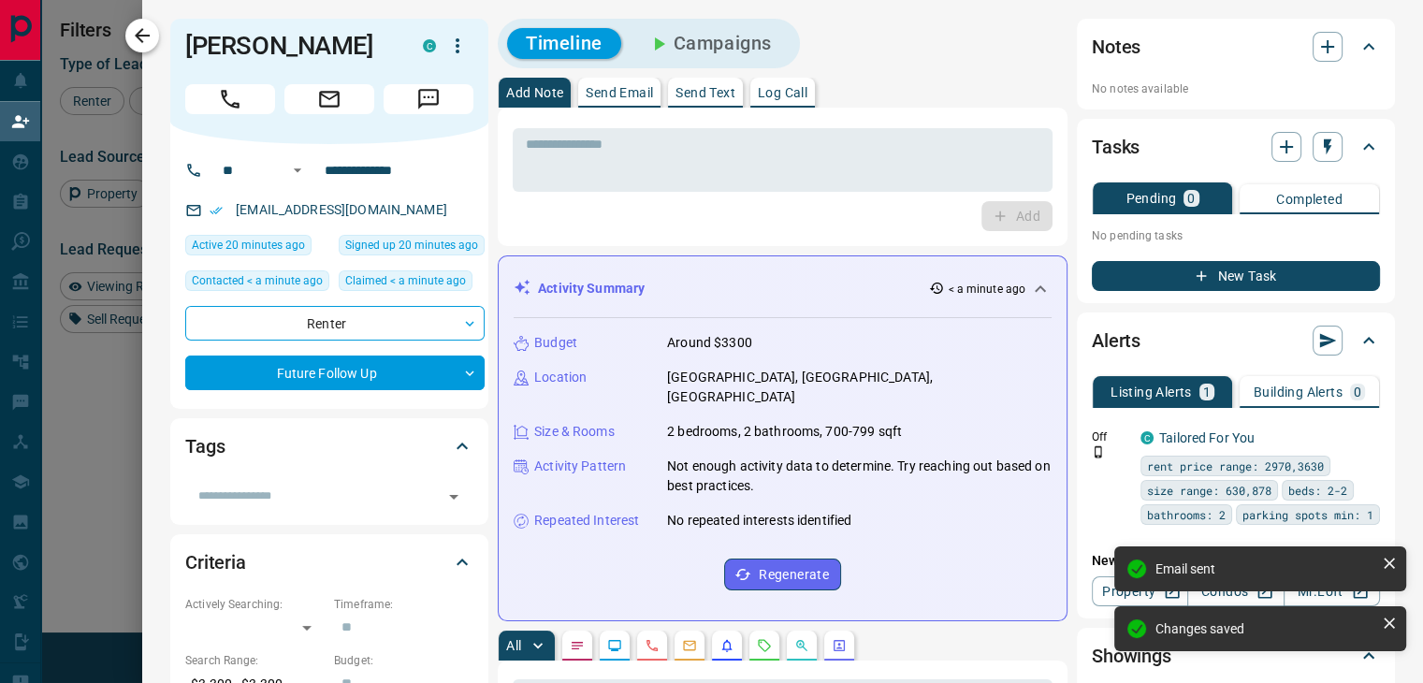
click at [138, 36] on icon "button" at bounding box center [142, 35] width 15 height 15
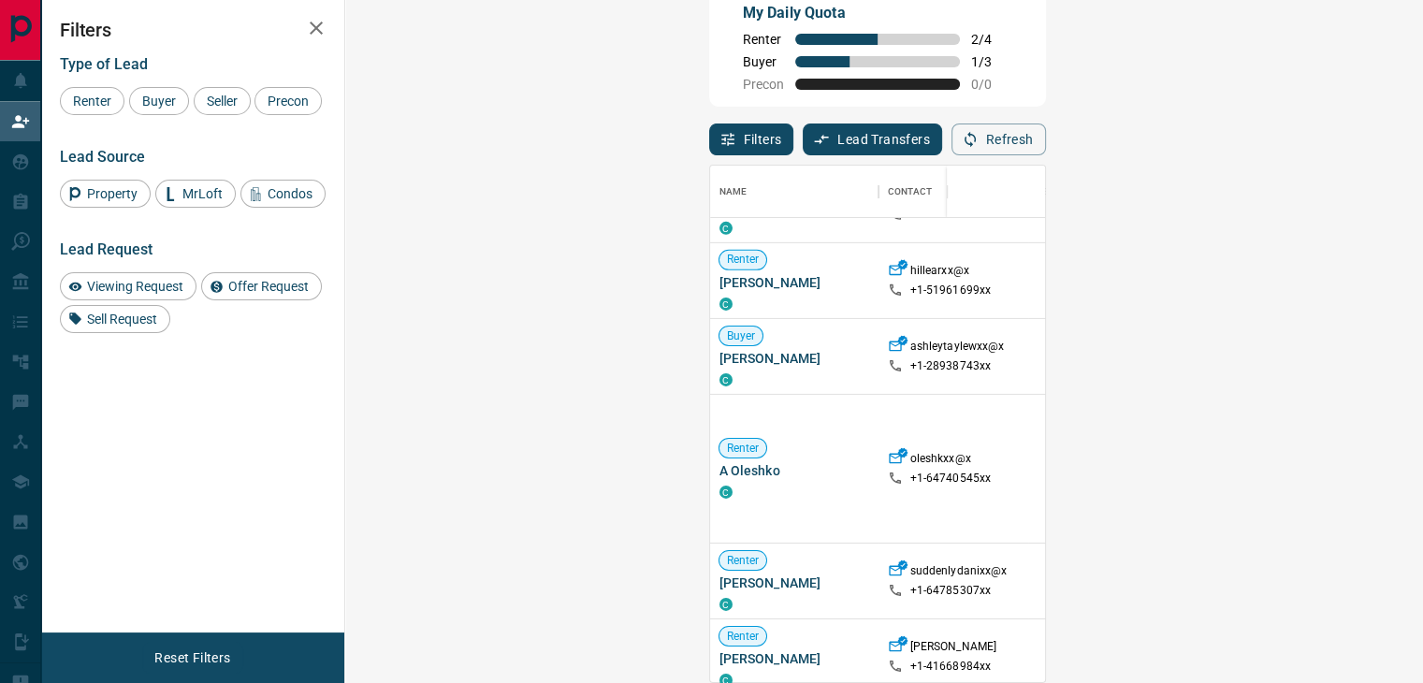
scroll to position [374, 0]
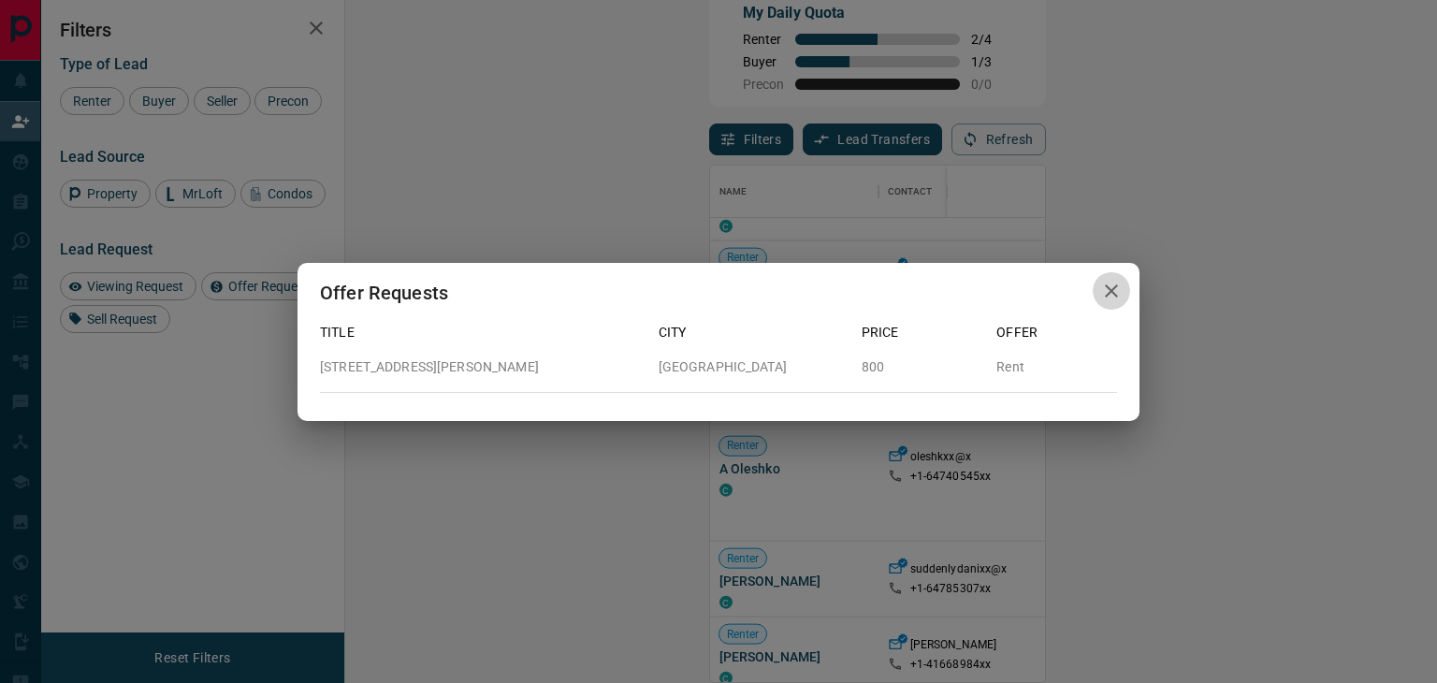
click at [1124, 289] on button "button" at bounding box center [1111, 291] width 37 height 38
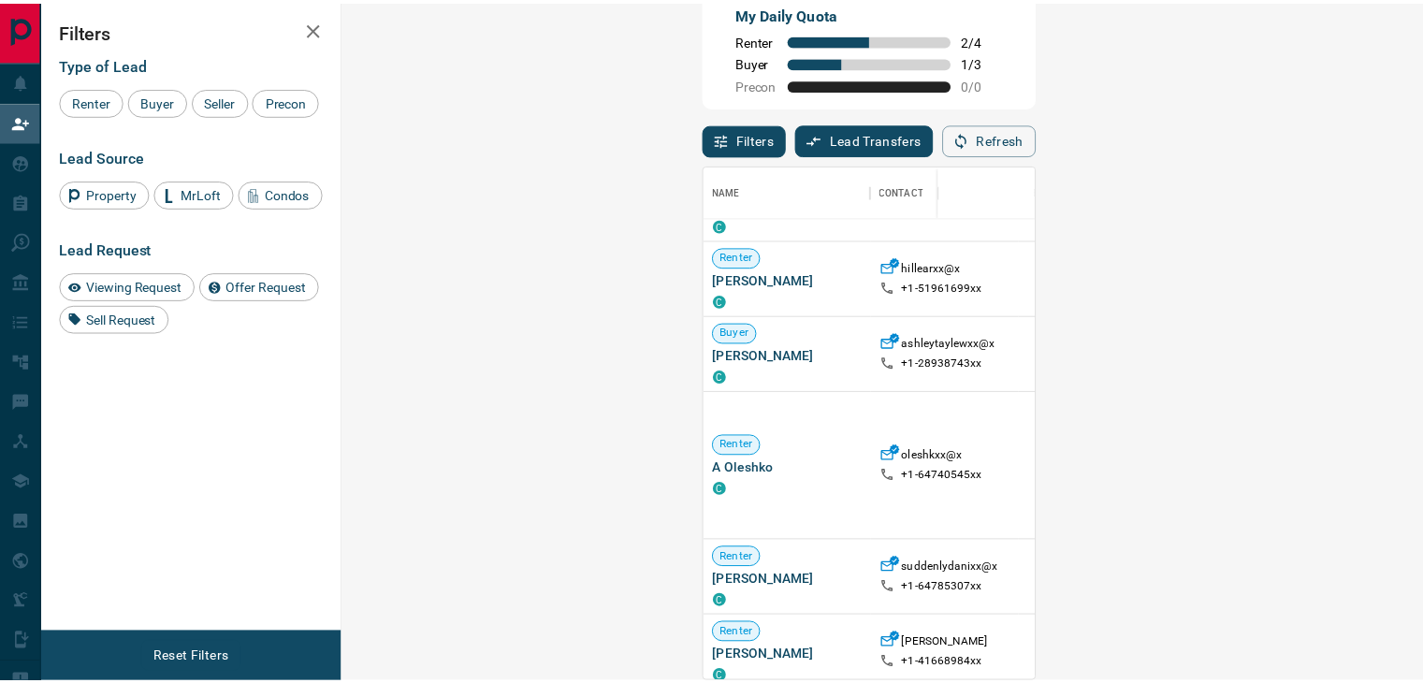
scroll to position [15, 15]
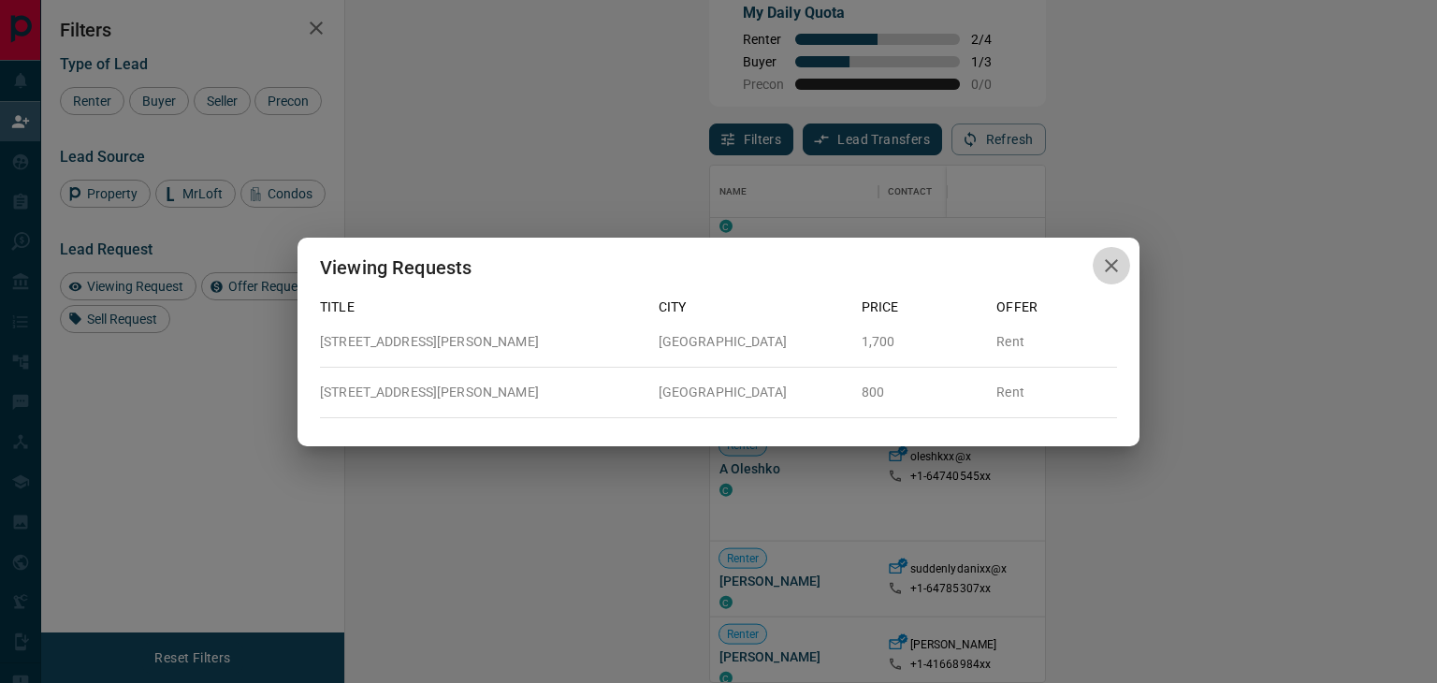
click at [1098, 266] on button "button" at bounding box center [1111, 266] width 37 height 38
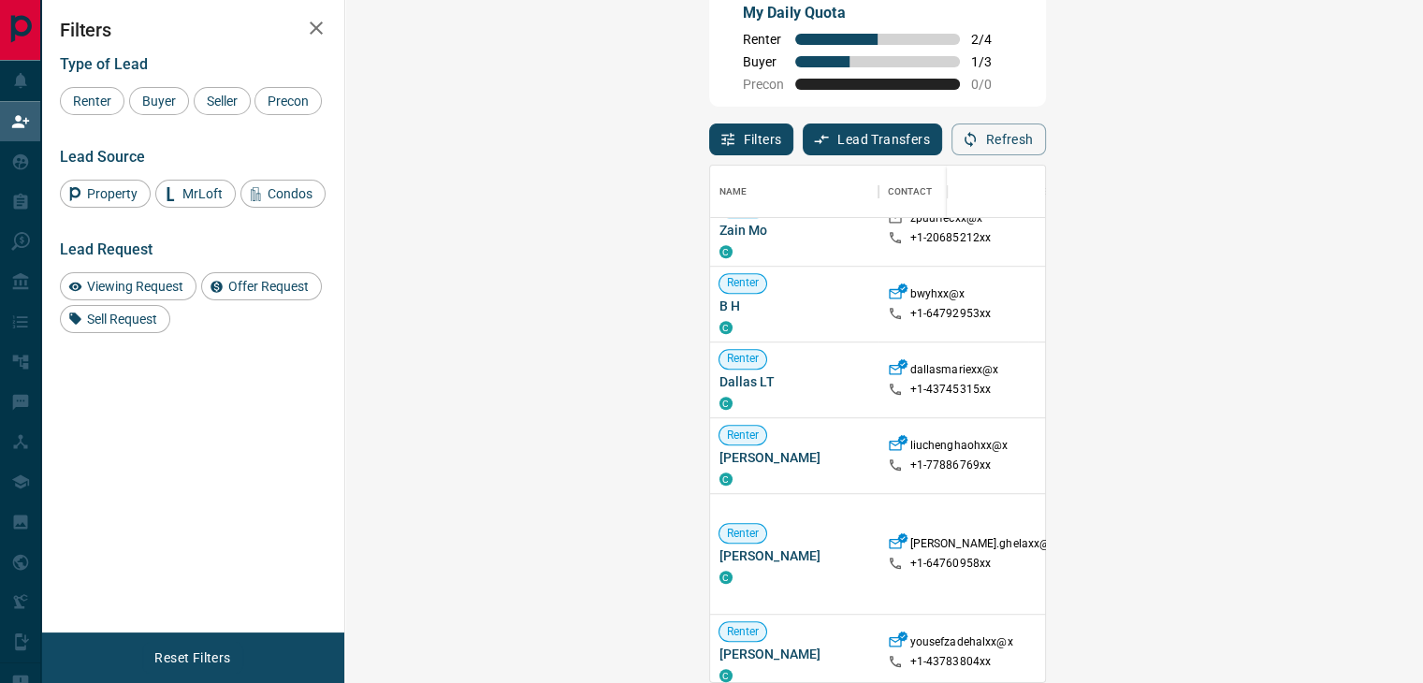
scroll to position [1422, 0]
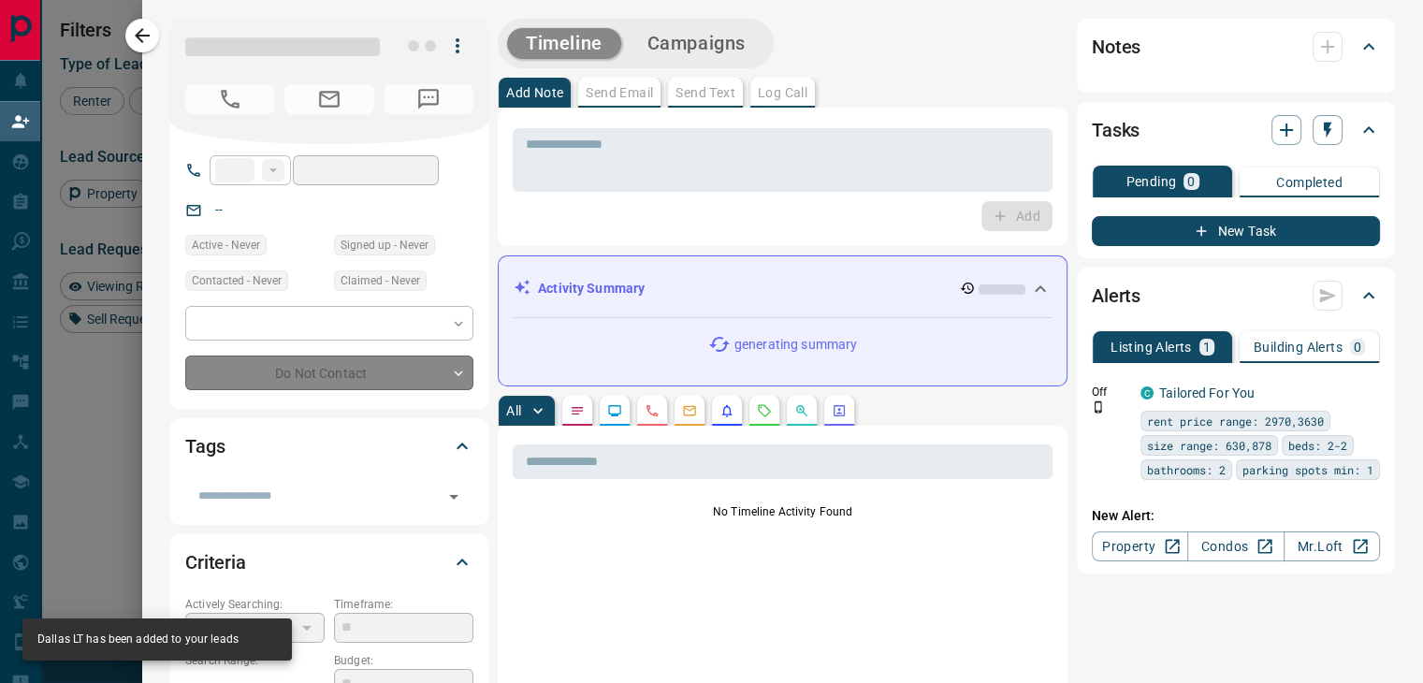
type input "**"
type input "**********"
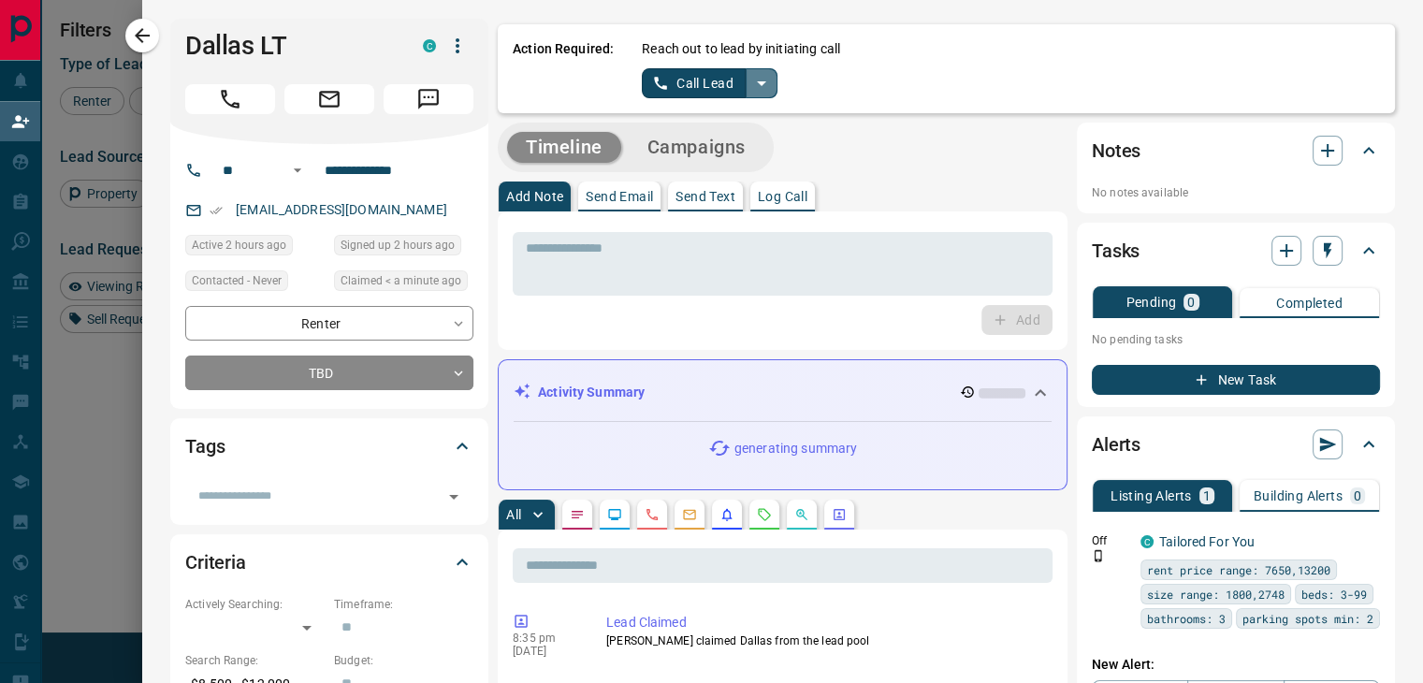
click at [752, 76] on icon "split button" at bounding box center [762, 83] width 22 height 22
click at [713, 168] on ul "Call Lead Log Manual Call" at bounding box center [709, 133] width 114 height 71
click at [701, 136] on li "Log Manual Call" at bounding box center [709, 148] width 114 height 28
click at [693, 85] on button "Log Manual Call" at bounding box center [704, 83] width 124 height 30
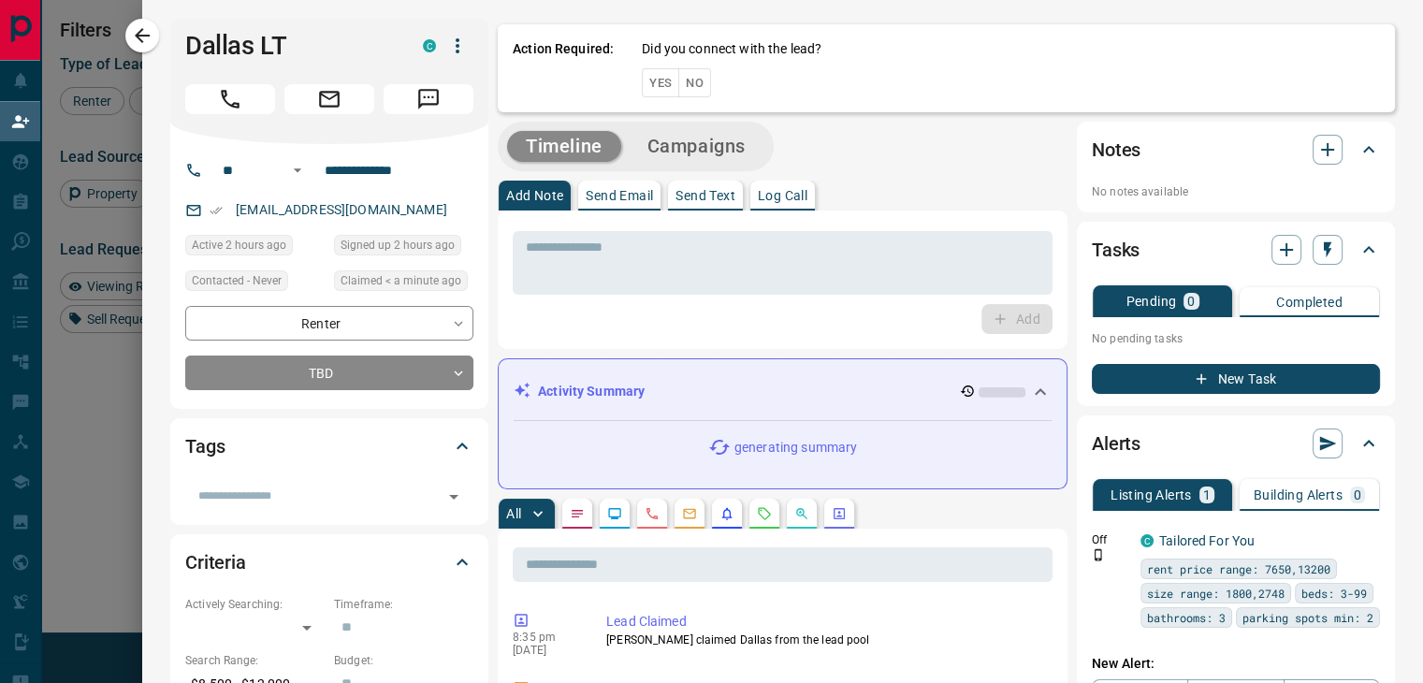
click at [684, 92] on button "No" at bounding box center [695, 82] width 33 height 29
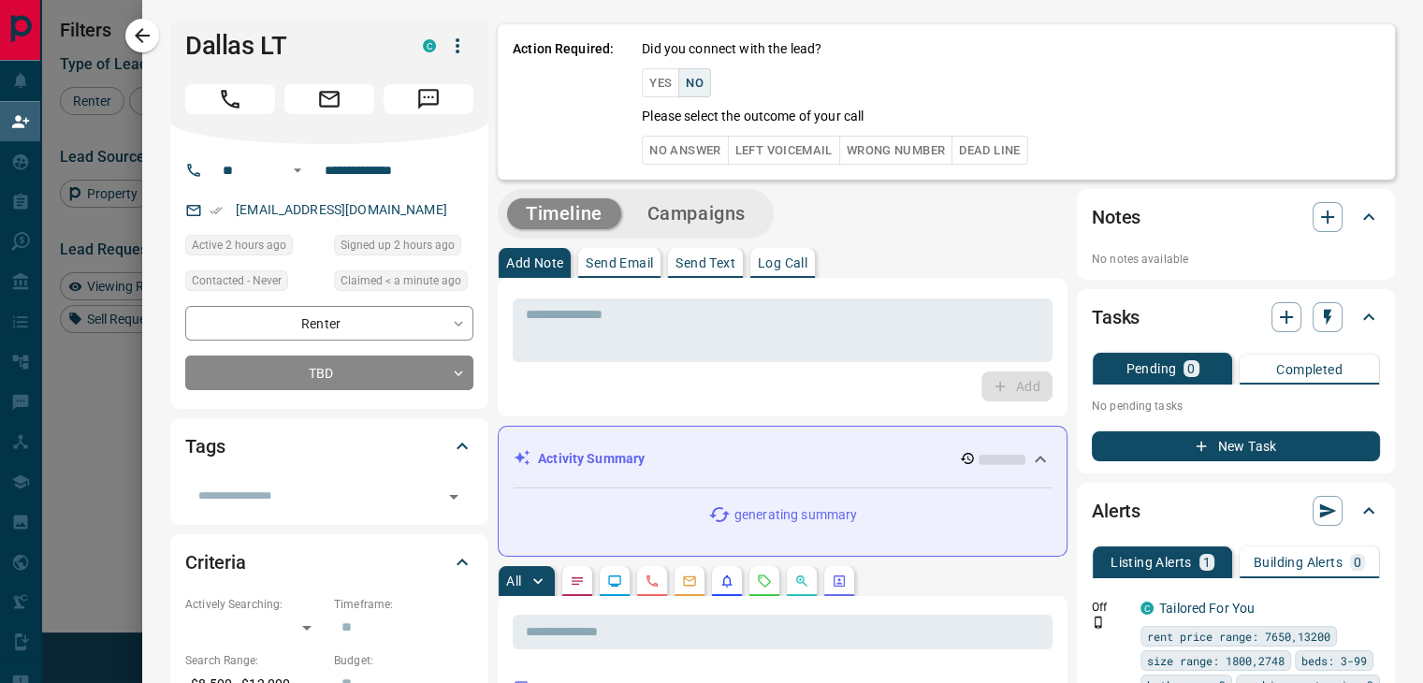
click at [674, 155] on button "No Answer" at bounding box center [685, 150] width 86 height 29
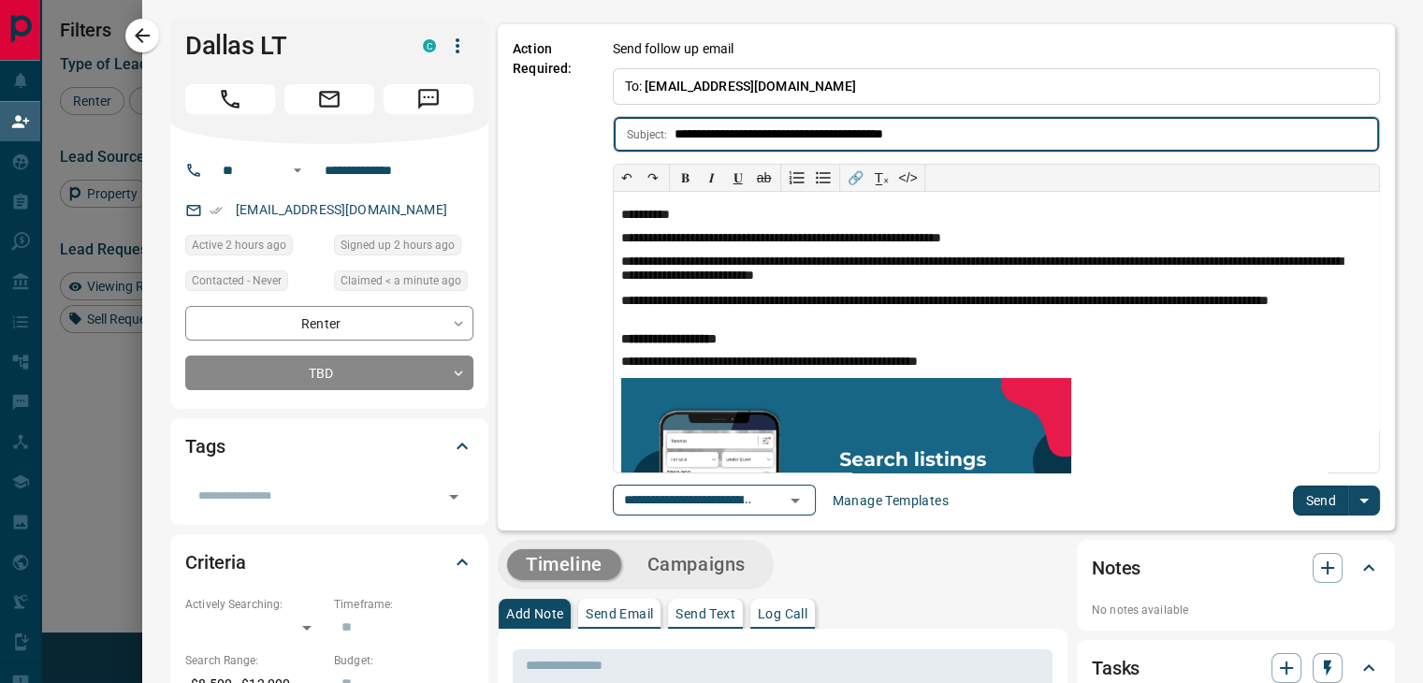
click at [1303, 491] on button "Send" at bounding box center [1320, 501] width 55 height 30
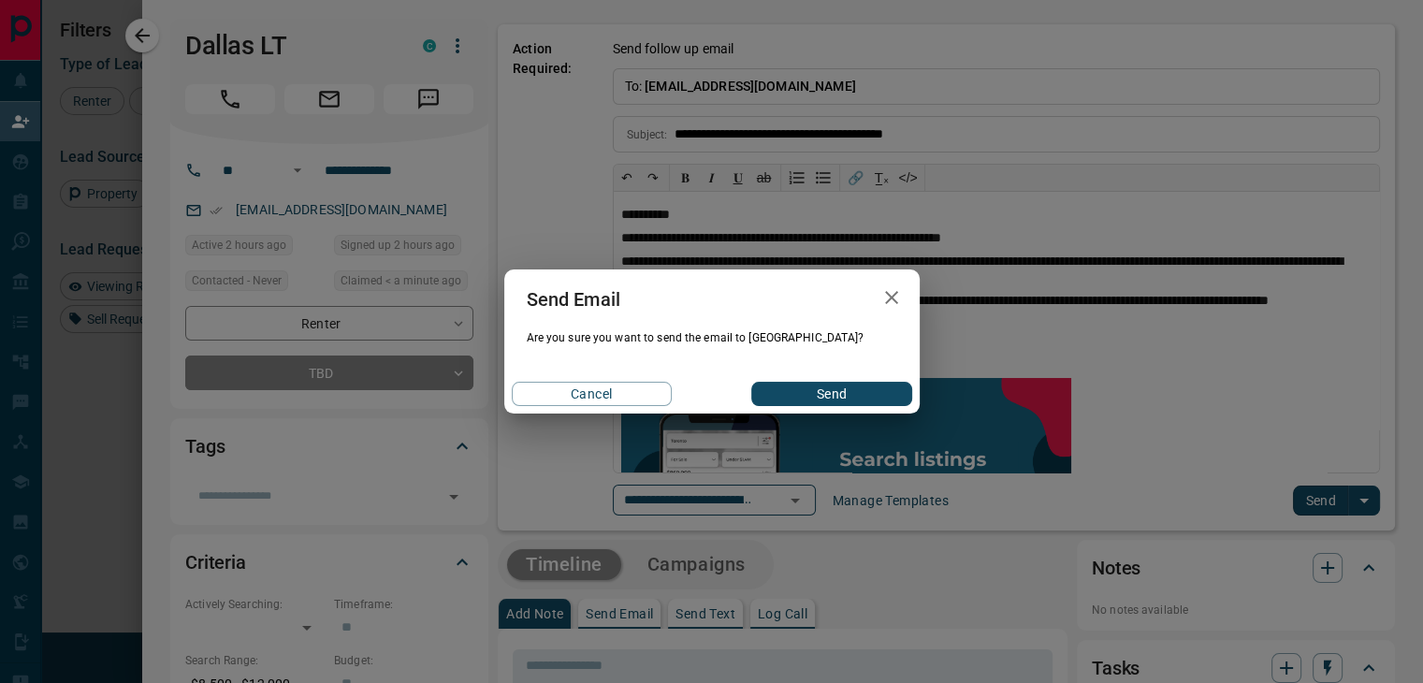
click at [872, 400] on button "Send" at bounding box center [832, 394] width 160 height 24
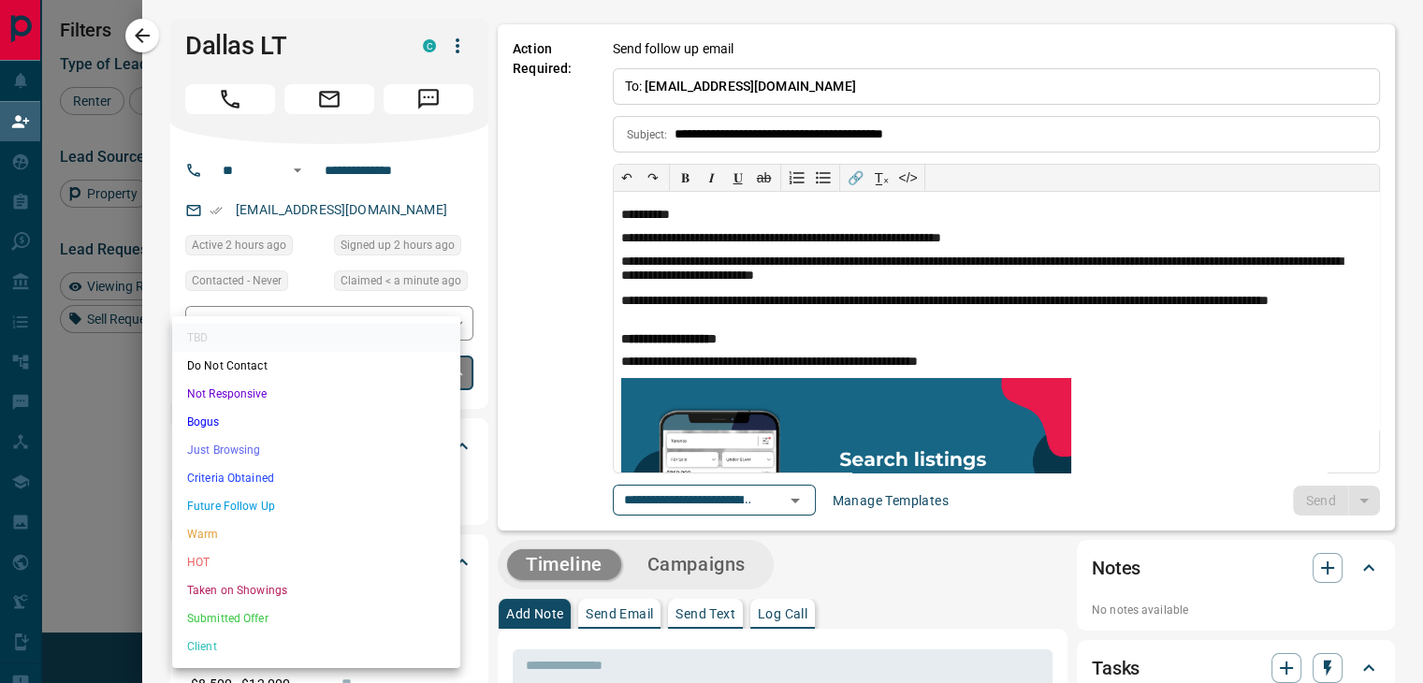
click at [334, 372] on body "Lead Transfers Claim Leads My Leads Tasks Opportunities Deals Campaigns Automat…" at bounding box center [711, 260] width 1423 height 584
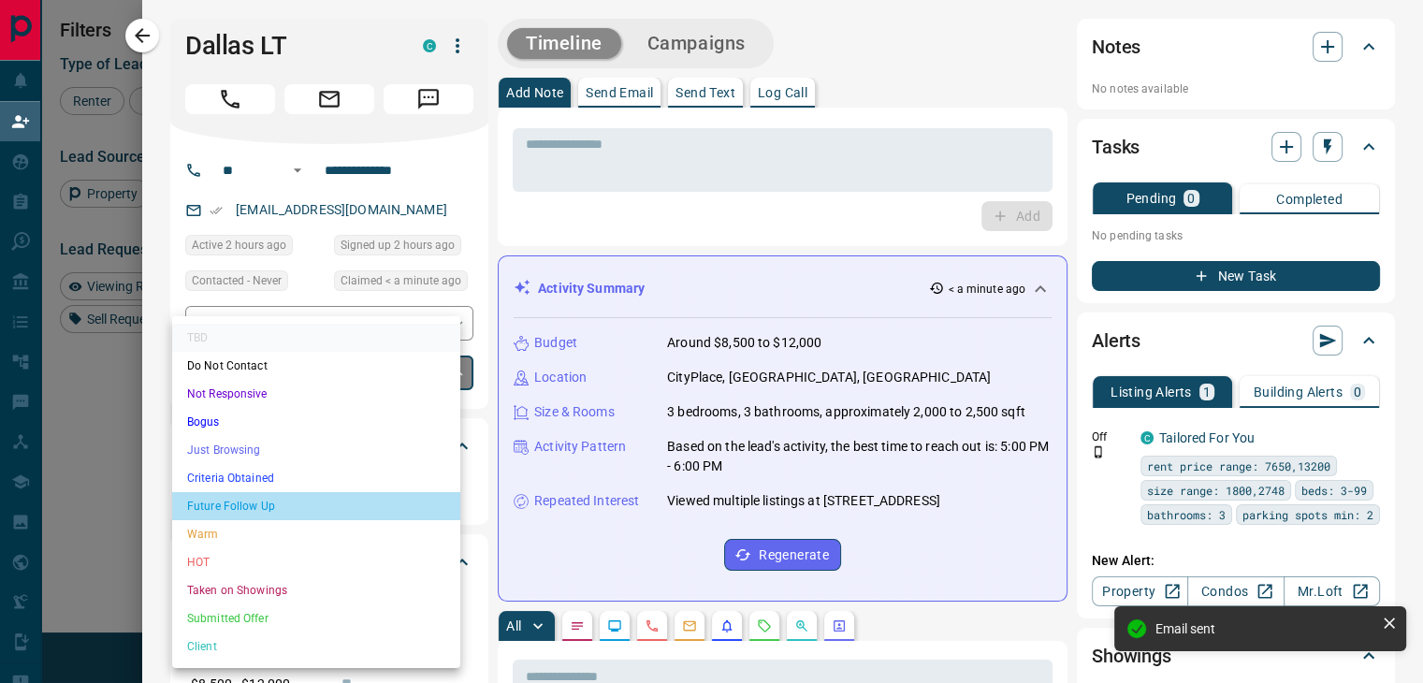
click at [324, 508] on li "Future Follow Up" at bounding box center [316, 506] width 288 height 28
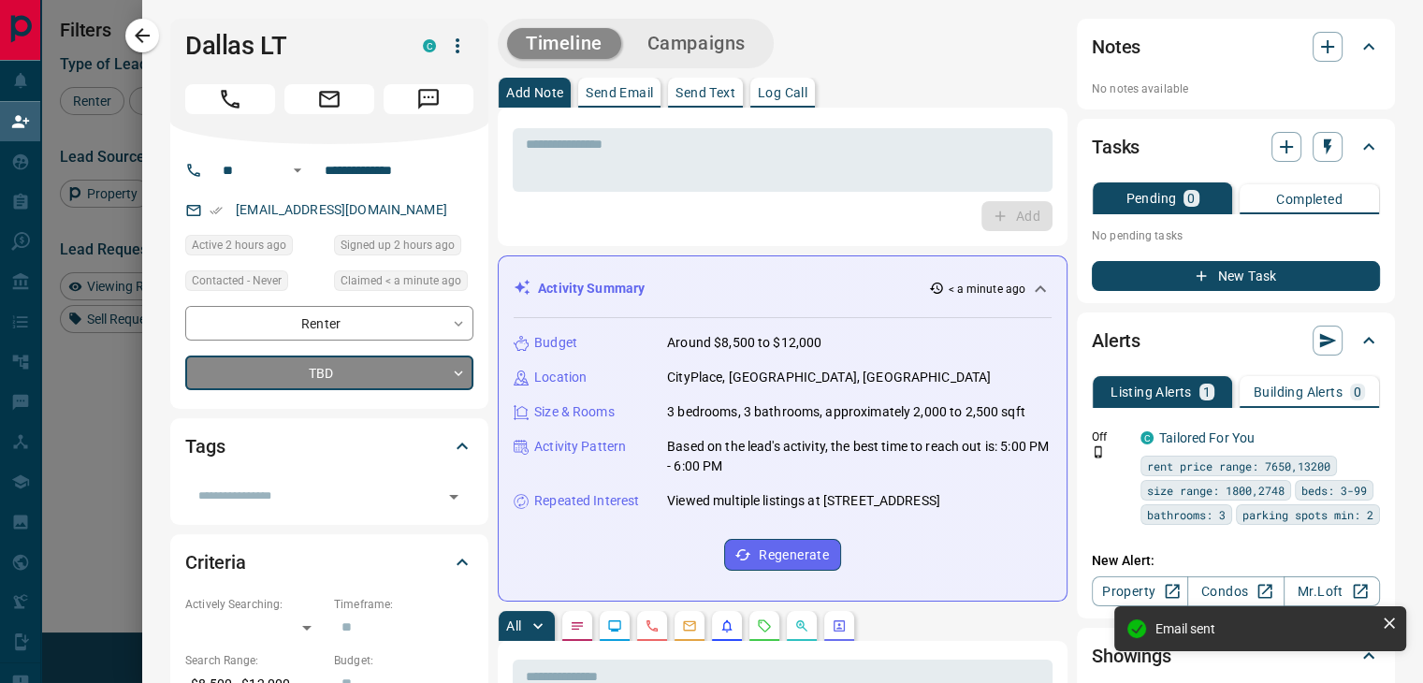
type input "*"
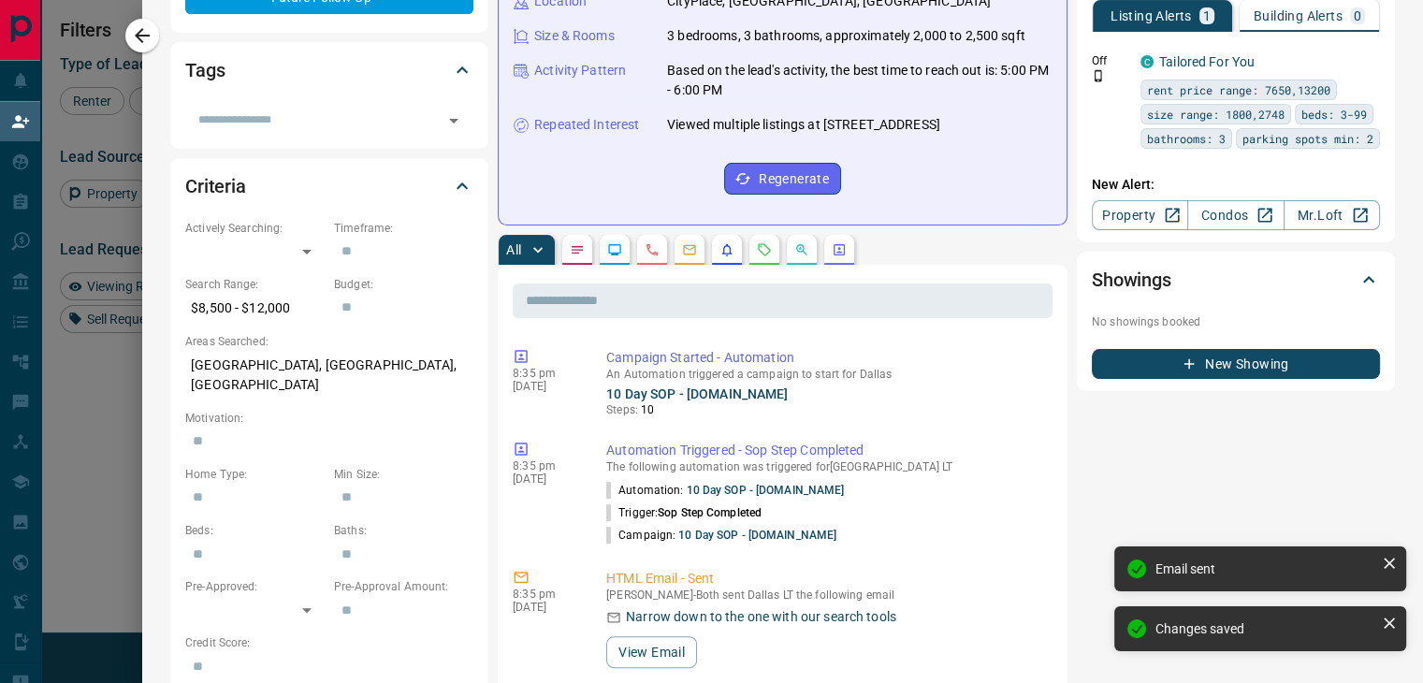
scroll to position [749, 0]
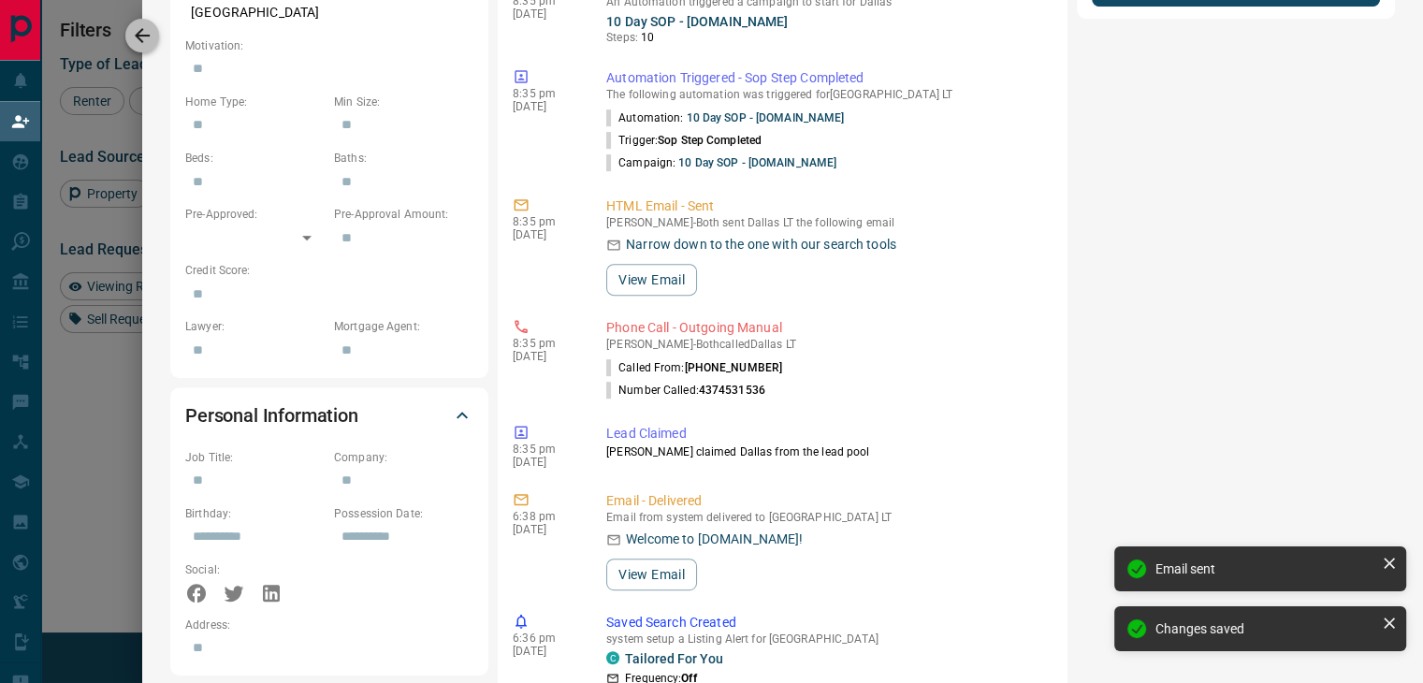
click at [133, 23] on button "button" at bounding box center [142, 36] width 34 height 34
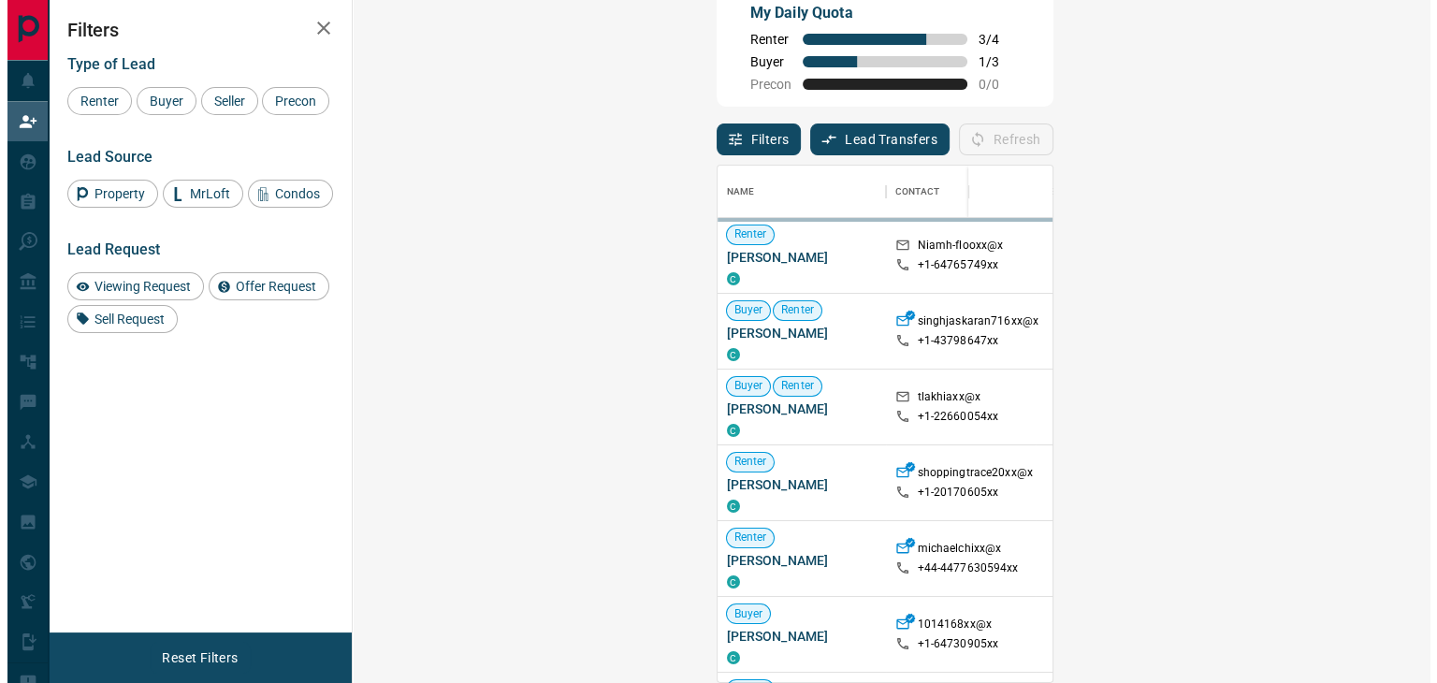
scroll to position [502, 1023]
